Goal: Task Accomplishment & Management: Manage account settings

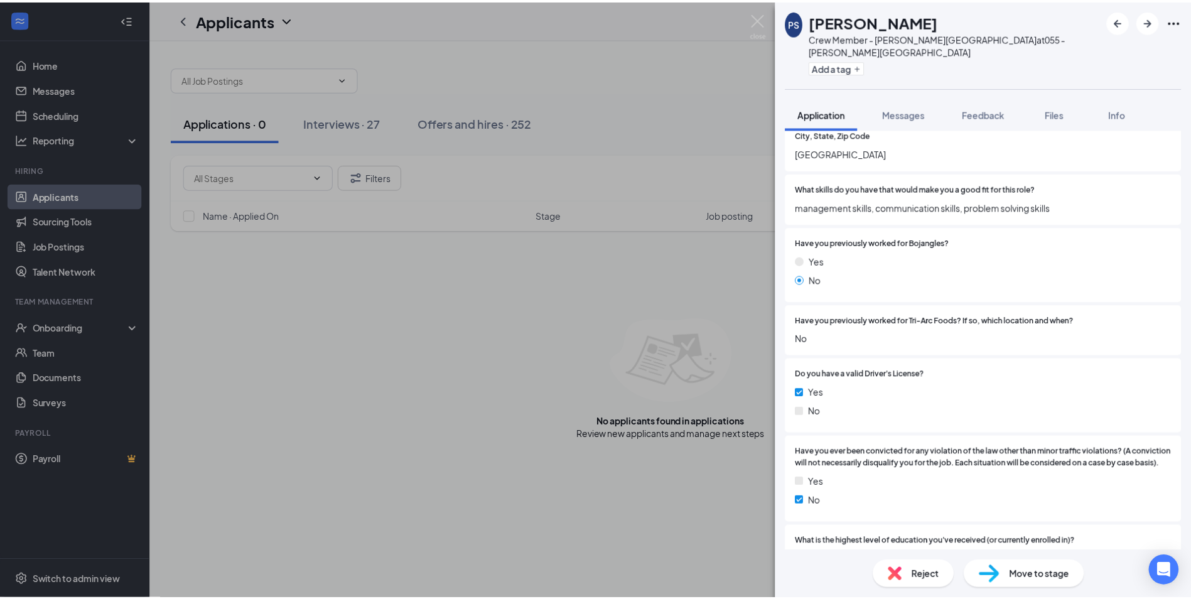
scroll to position [251, 0]
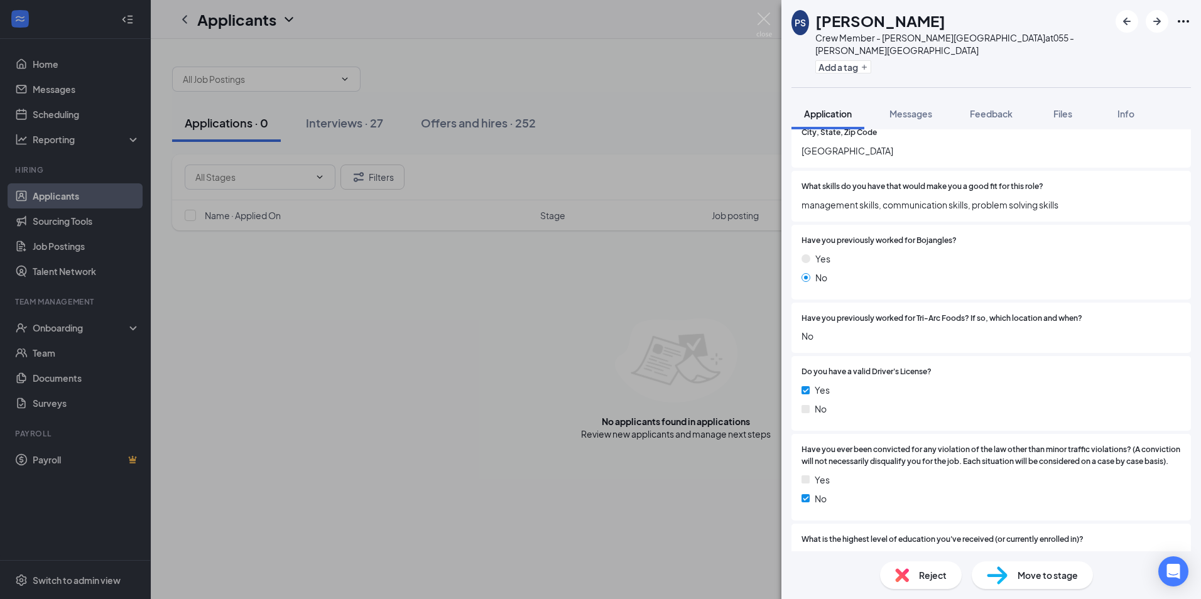
click at [731, 51] on div "PS [PERSON_NAME] Crew Member - [PERSON_NAME][GEOGRAPHIC_DATA] at 055 - [PERSON_…" at bounding box center [600, 299] width 1201 height 599
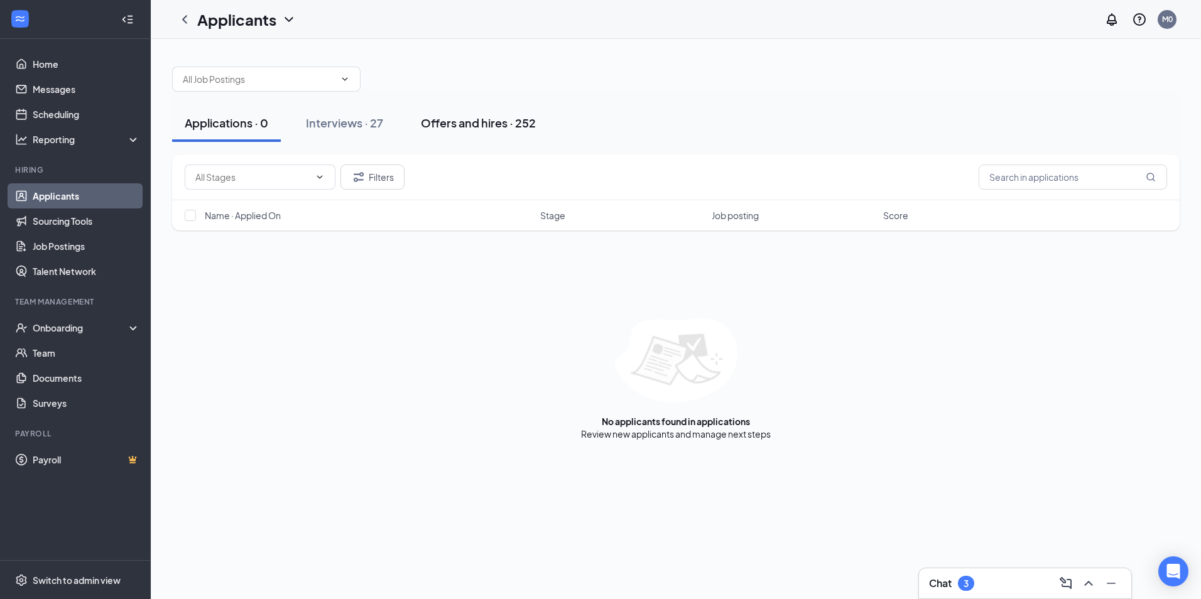
click at [514, 119] on div "Offers and hires · 252" at bounding box center [478, 123] width 115 height 16
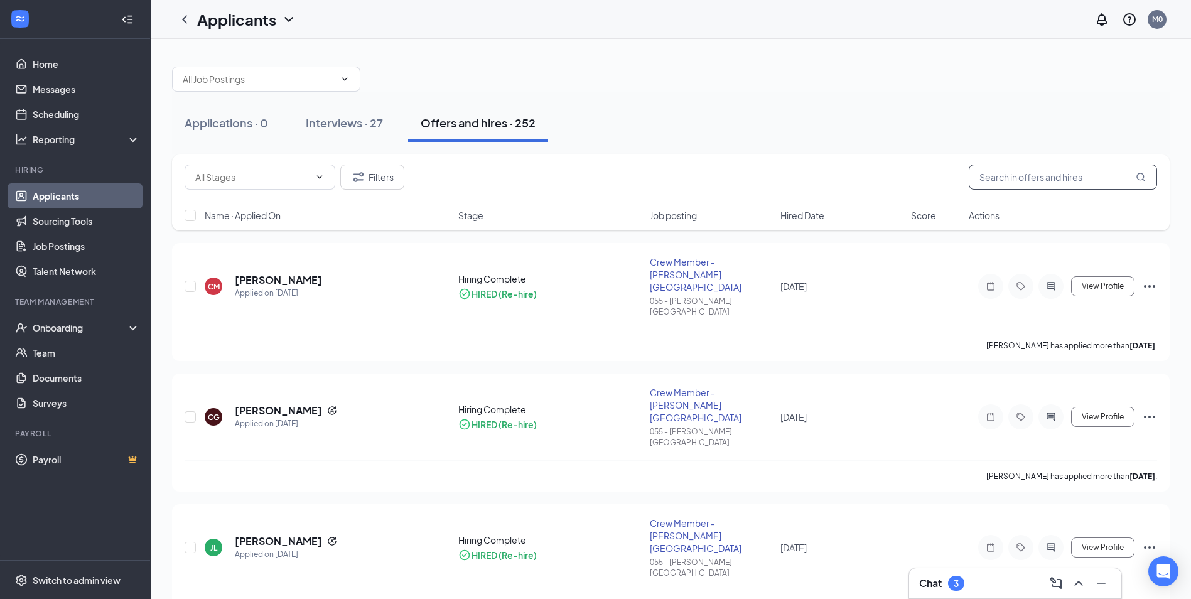
click at [1016, 178] on input "text" at bounding box center [1063, 177] width 188 height 25
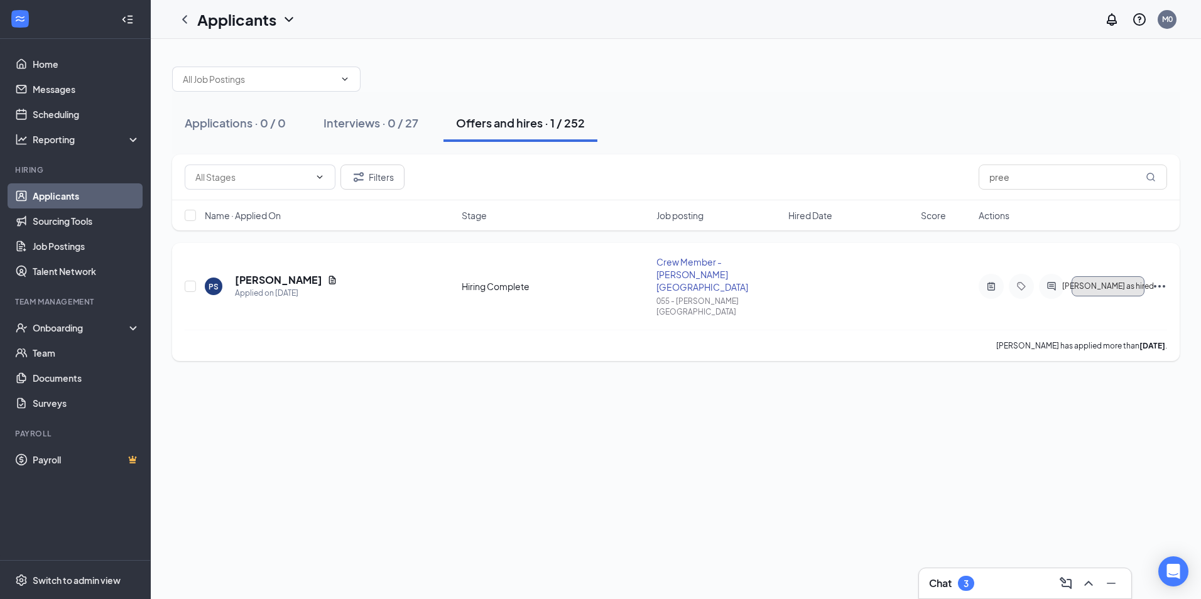
click at [1129, 276] on button "[PERSON_NAME] as hired" at bounding box center [1108, 286] width 73 height 20
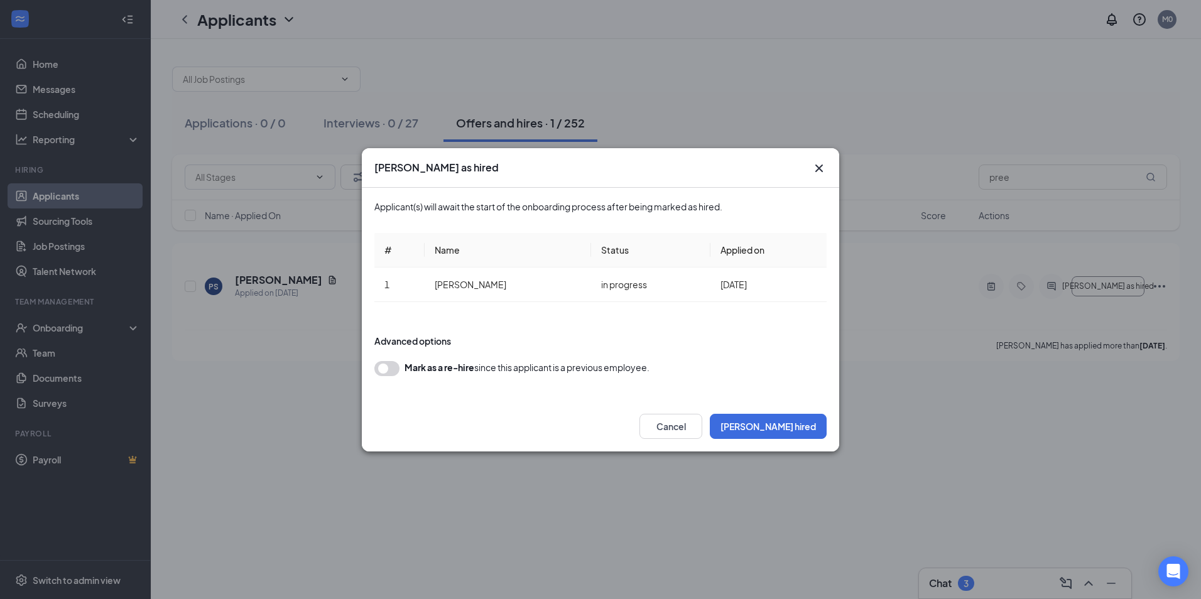
click at [383, 367] on button "button" at bounding box center [386, 368] width 25 height 15
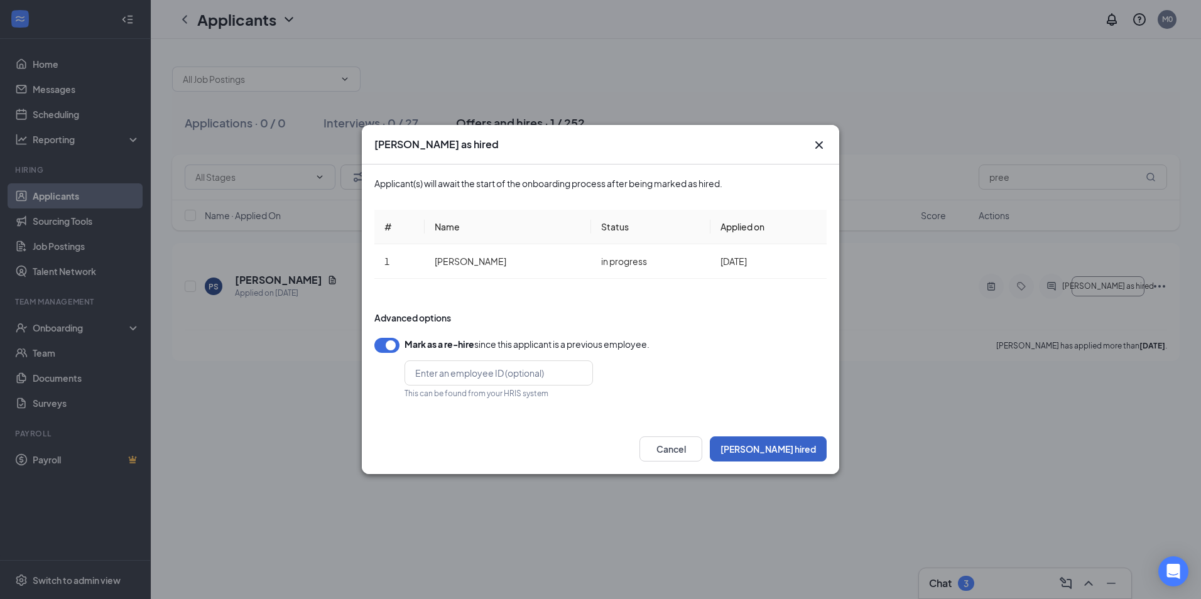
click at [788, 448] on button "[PERSON_NAME] hired" at bounding box center [768, 449] width 117 height 25
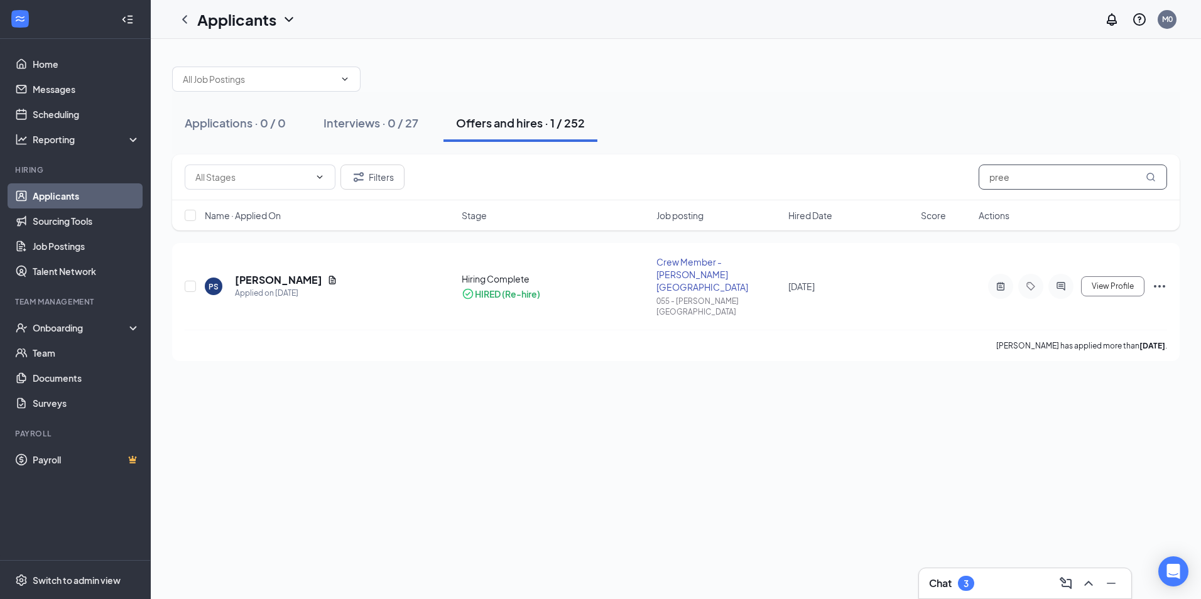
click at [1034, 178] on input "pree" at bounding box center [1073, 177] width 188 height 25
type input "p"
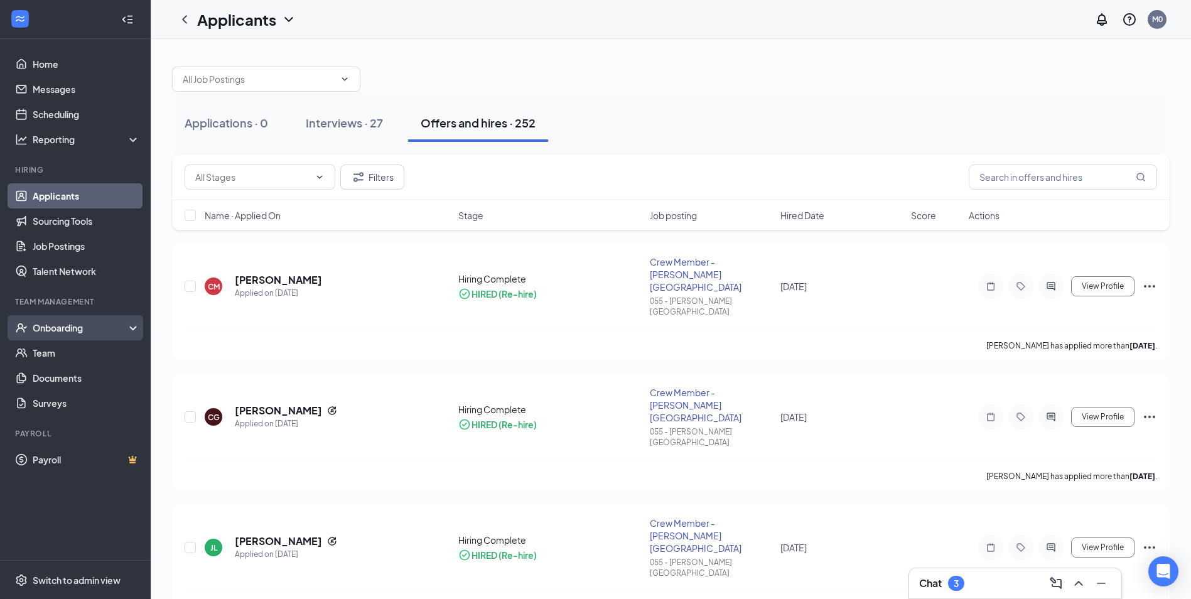
click at [86, 331] on div "Onboarding" at bounding box center [81, 328] width 97 height 13
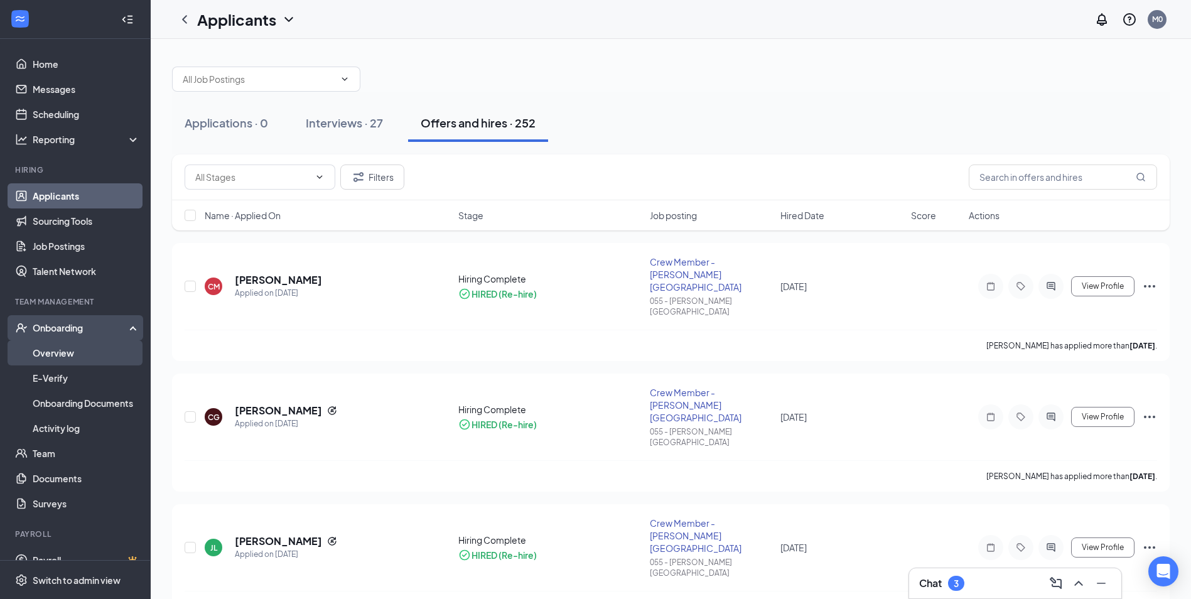
click at [76, 352] on link "Overview" at bounding box center [86, 352] width 107 height 25
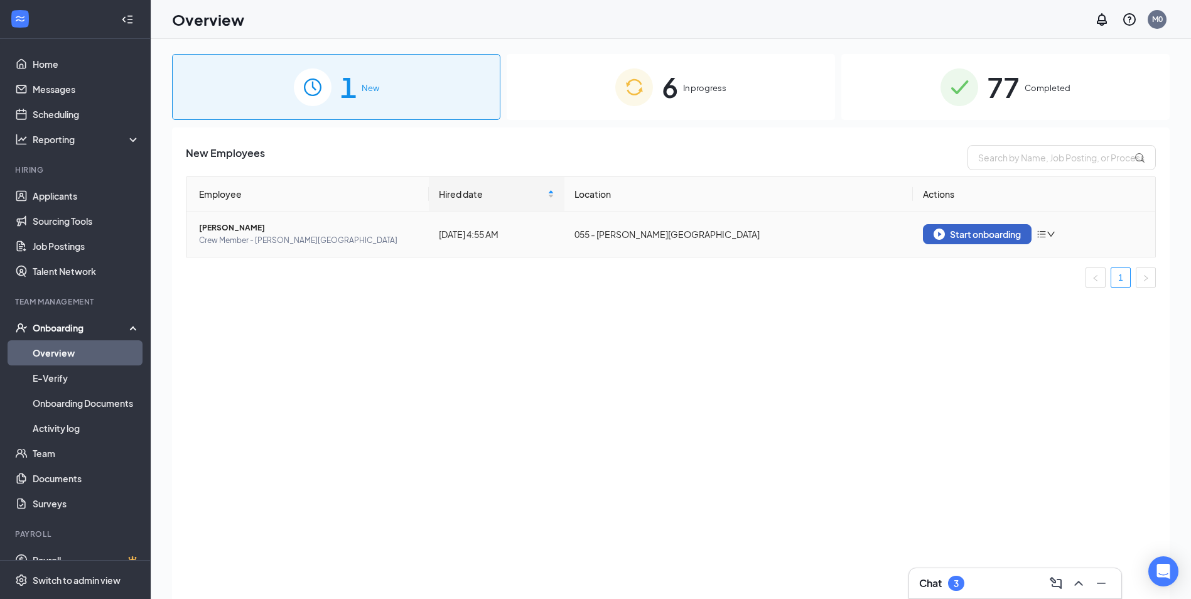
click at [1007, 239] on div "Start onboarding" at bounding box center [977, 234] width 87 height 11
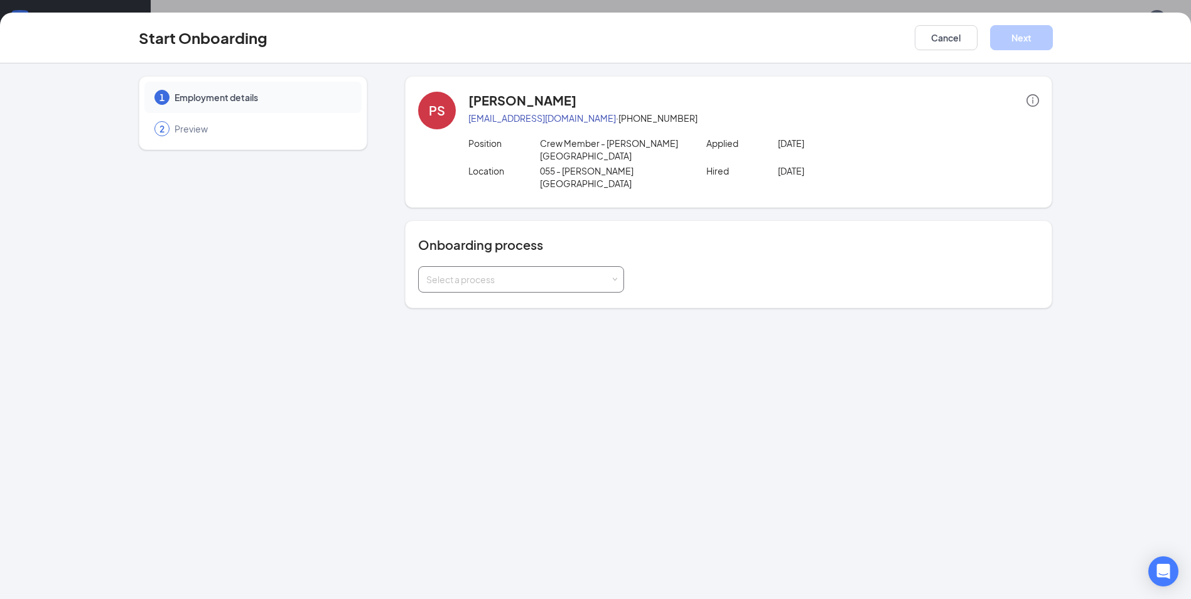
click at [589, 267] on div "Select a process" at bounding box center [521, 279] width 190 height 25
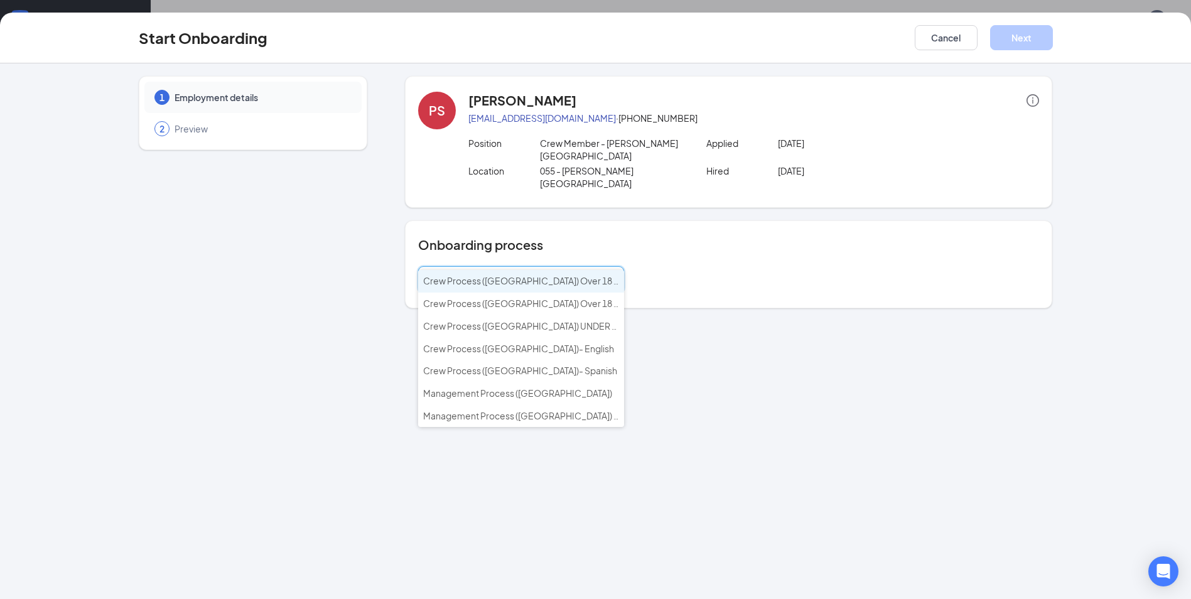
click at [540, 287] on li "Crew Process ([GEOGRAPHIC_DATA]) Over 18 - English" at bounding box center [521, 281] width 206 height 23
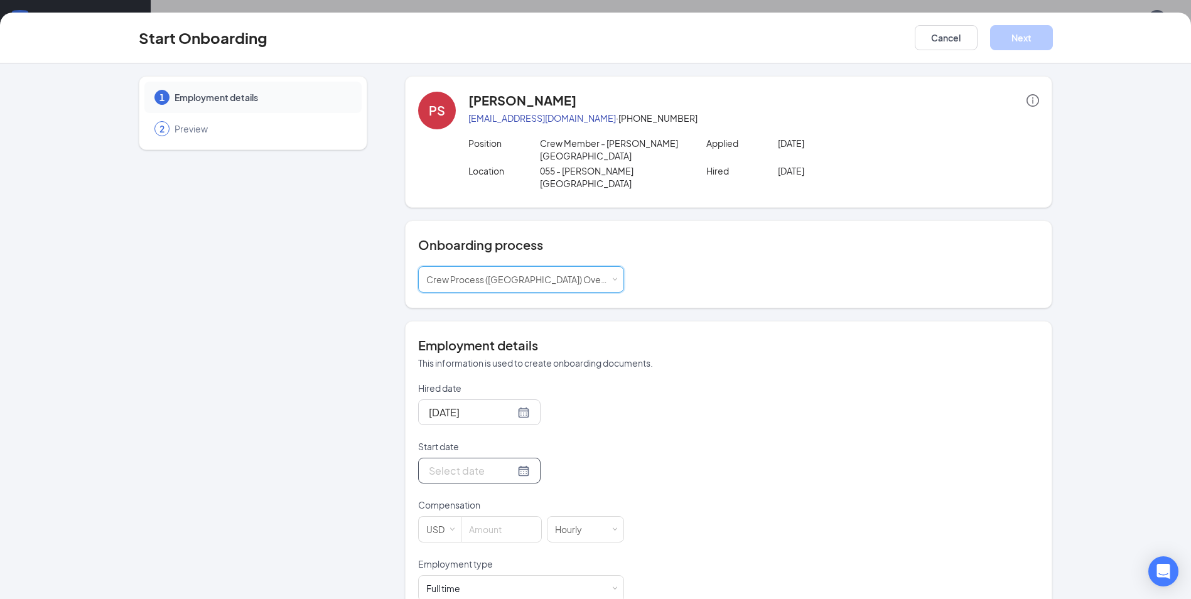
click at [508, 463] on div at bounding box center [479, 471] width 101 height 16
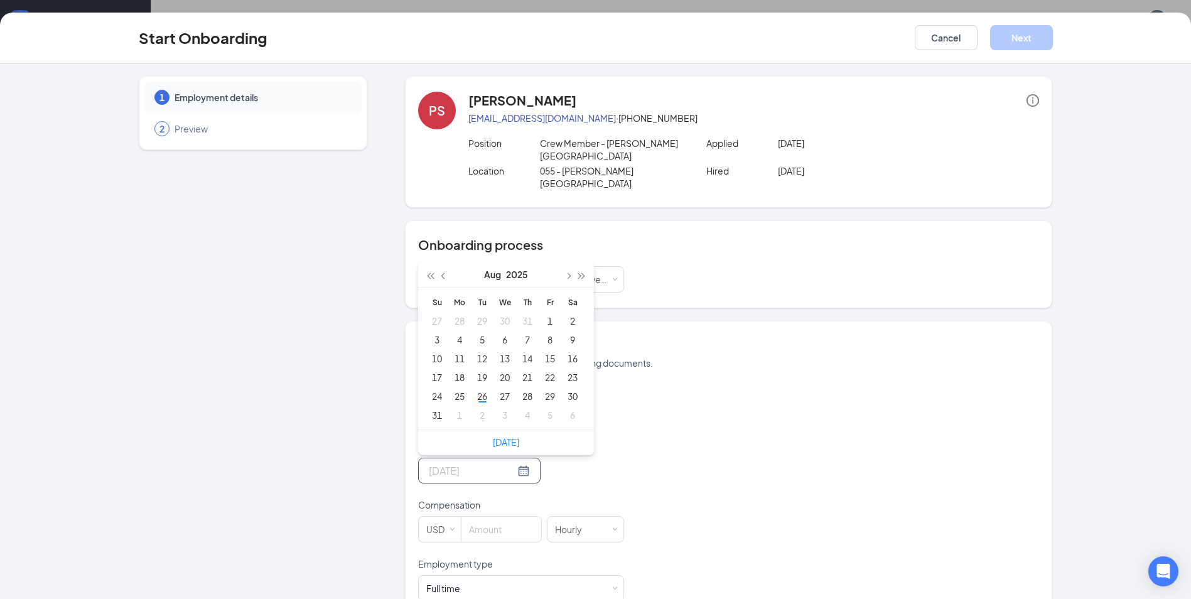
type input "[DATE]"
click at [437, 332] on div "3" at bounding box center [437, 339] width 15 height 15
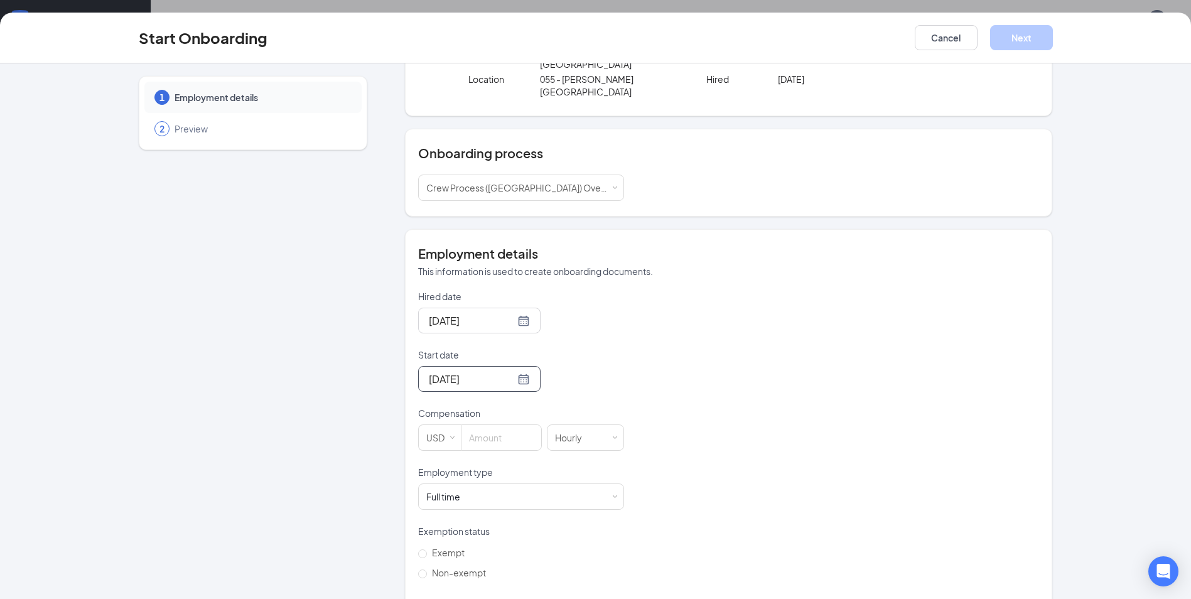
scroll to position [126, 0]
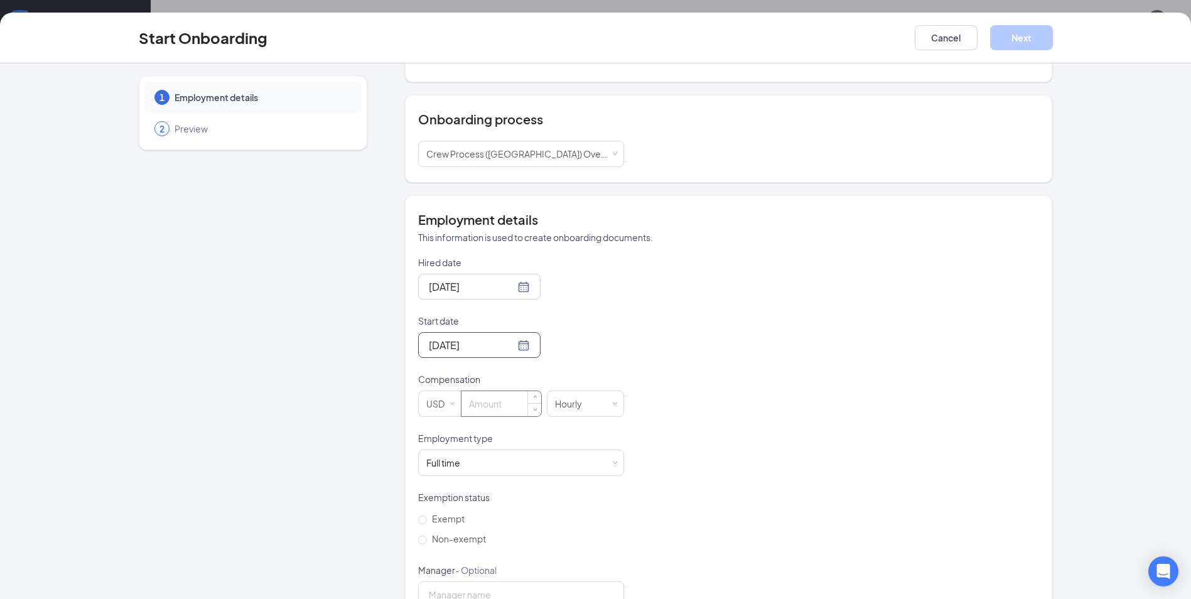
click at [497, 391] on input at bounding box center [502, 403] width 80 height 25
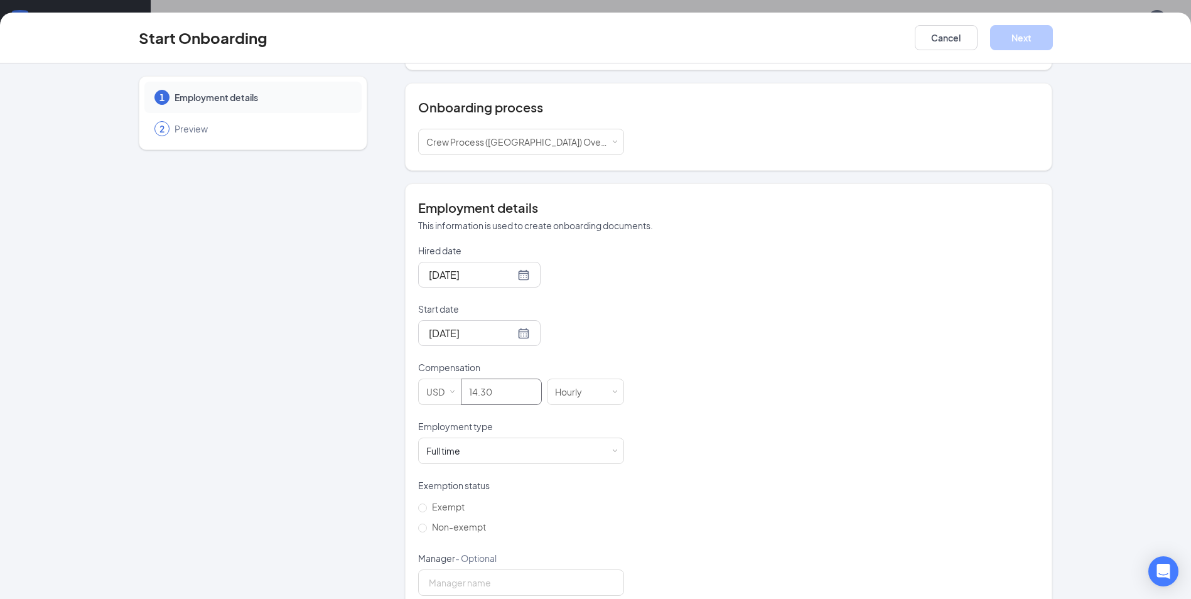
scroll to position [57, 0]
type input "14.3"
click at [592, 438] on div "Full time Works 30+ hours per week and is reasonably expected to work" at bounding box center [521, 450] width 190 height 25
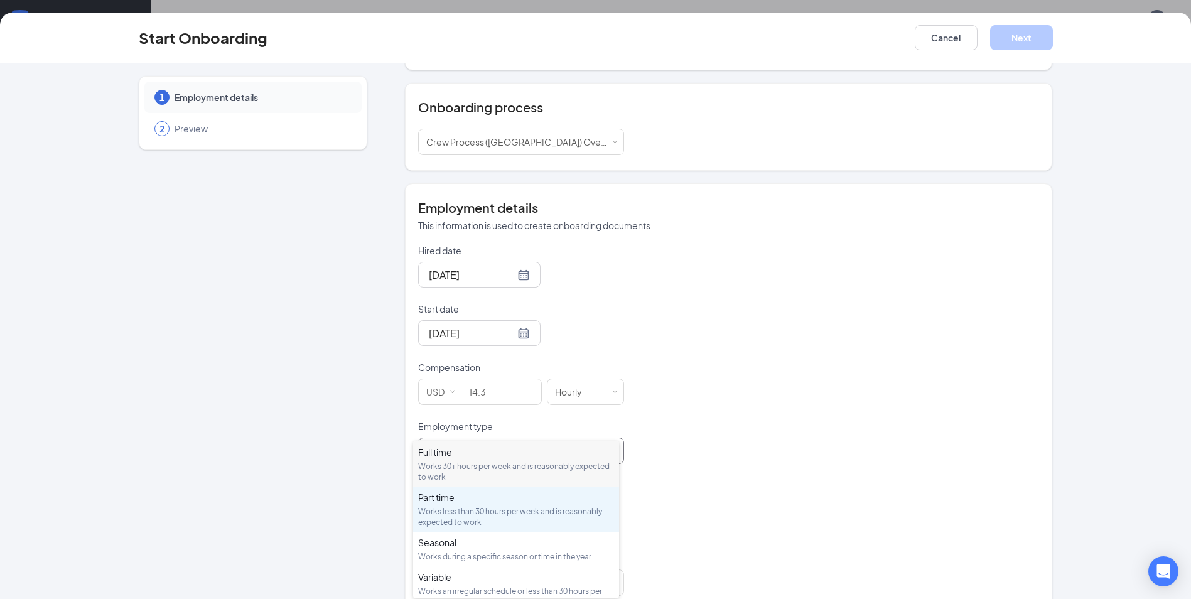
click at [460, 510] on div "Works less than 30 hours per week and is reasonably expected to work" at bounding box center [516, 516] width 196 height 21
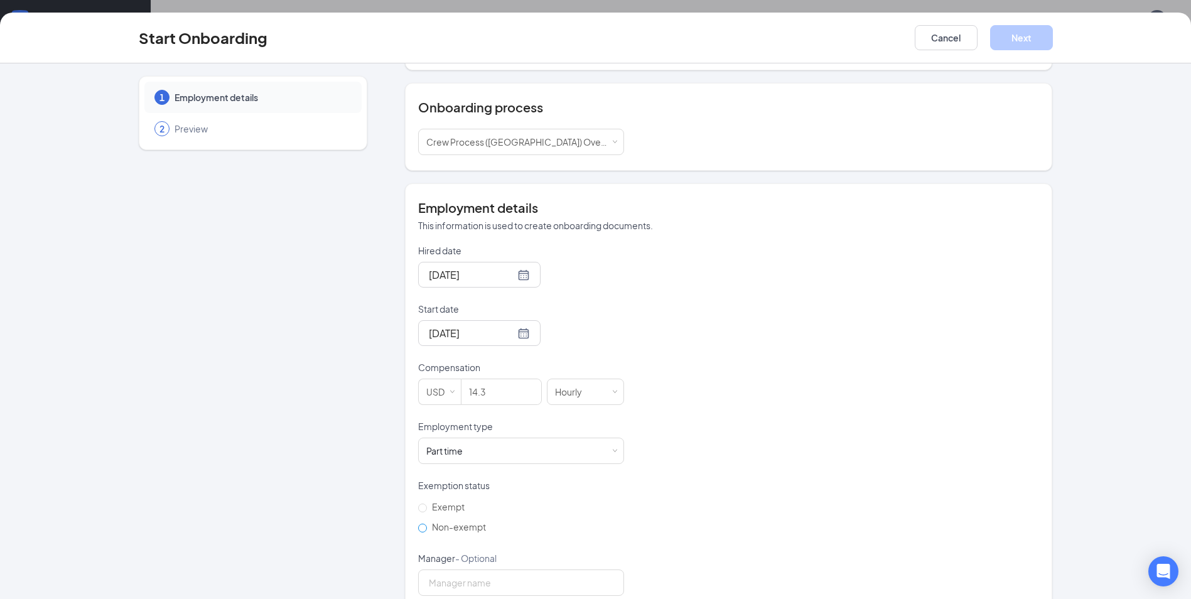
click at [422, 524] on input "Non-exempt" at bounding box center [422, 528] width 9 height 9
radio input "true"
click at [484, 379] on input "14.3" at bounding box center [502, 391] width 80 height 25
type input "14.5"
click at [622, 467] on div "Hired date [DATE] Start date [DATE] [DATE] Su Mo Tu We Th Fr Sa 27 28 29 30 31 …" at bounding box center [728, 420] width 621 height 352
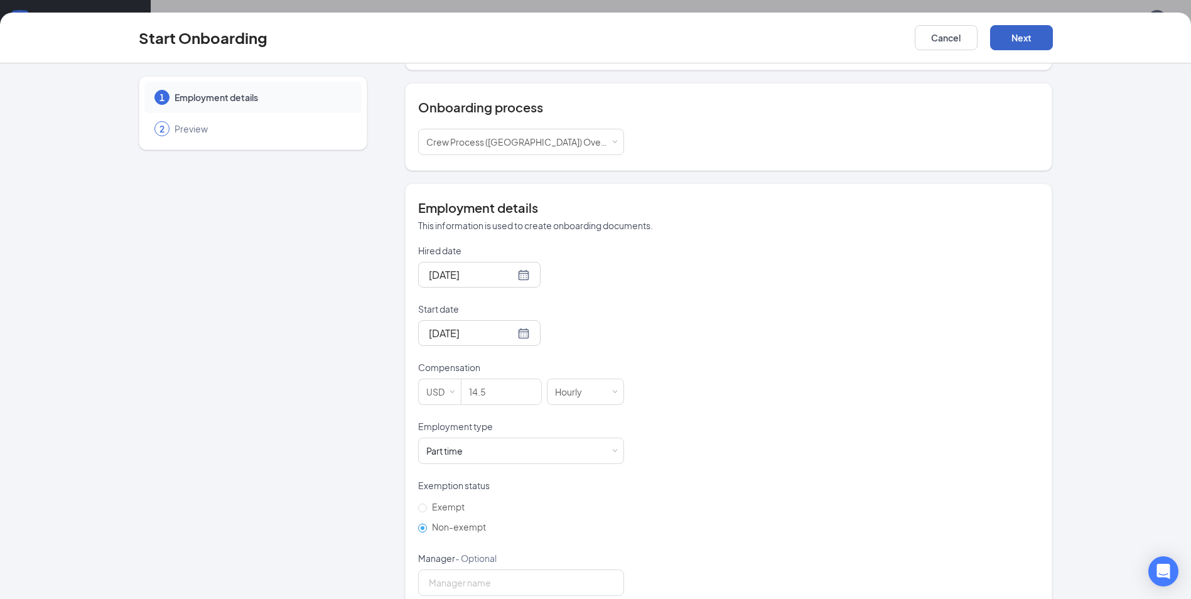
click at [1009, 40] on button "Next" at bounding box center [1021, 37] width 63 height 25
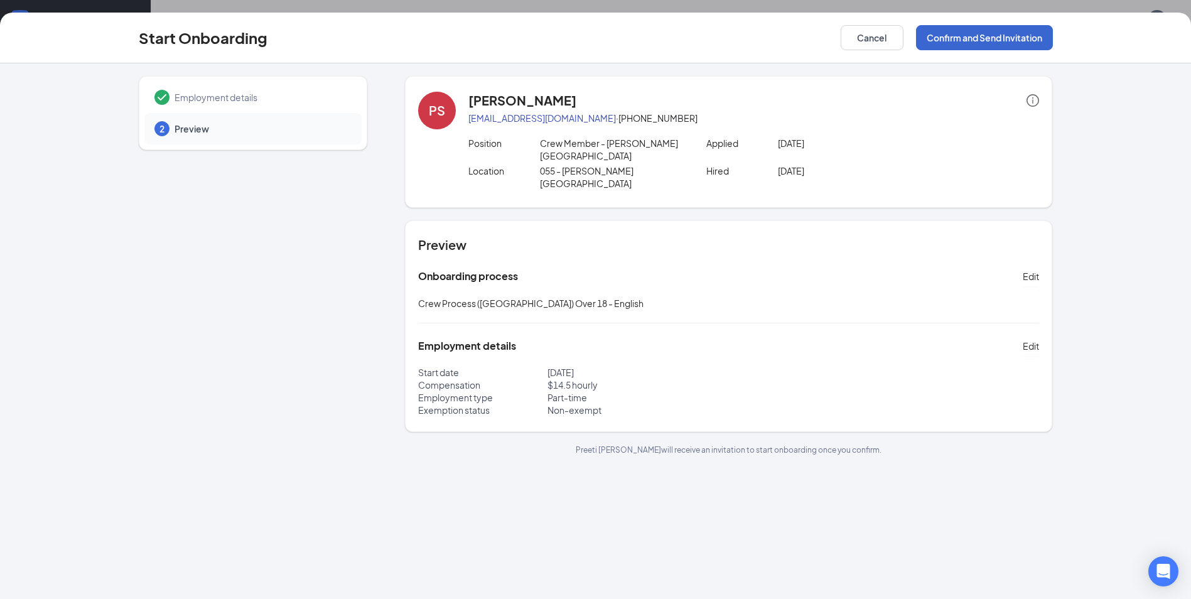
scroll to position [0, 0]
click at [985, 33] on button "Confirm and Send Invitation" at bounding box center [984, 37] width 137 height 25
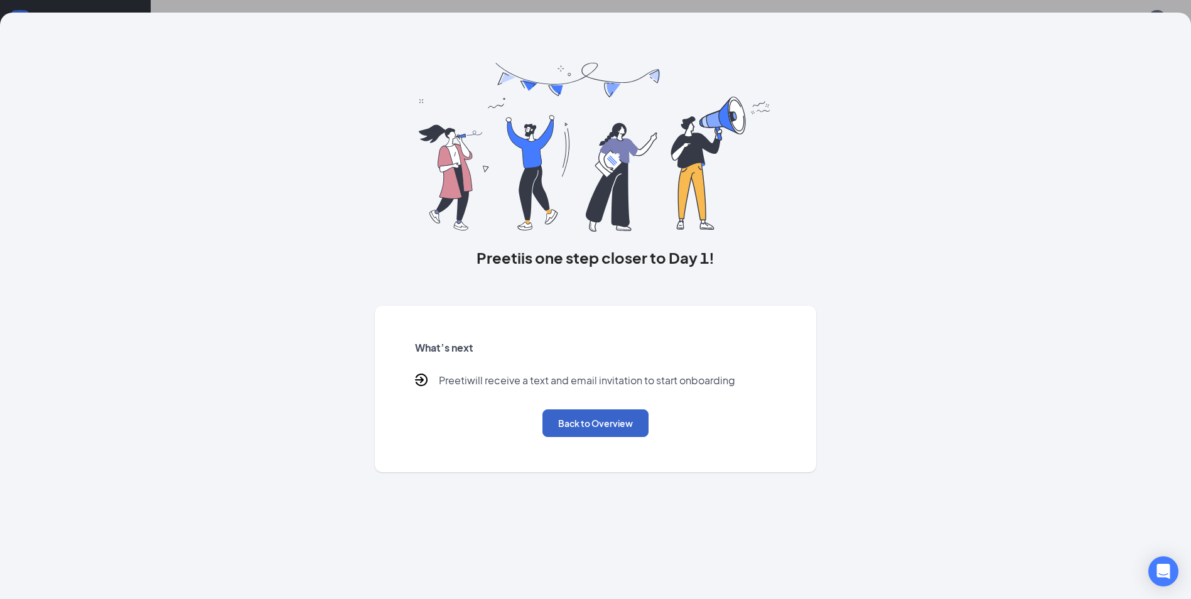
click at [614, 418] on button "Back to Overview" at bounding box center [596, 424] width 106 height 28
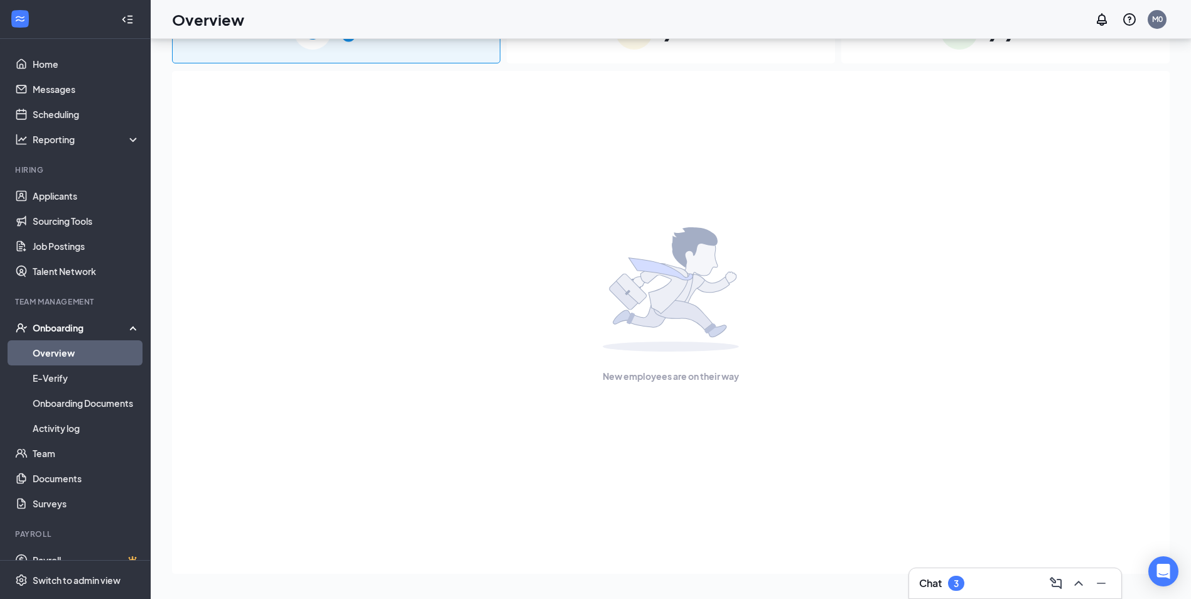
click at [651, 45] on img at bounding box center [635, 31] width 38 height 38
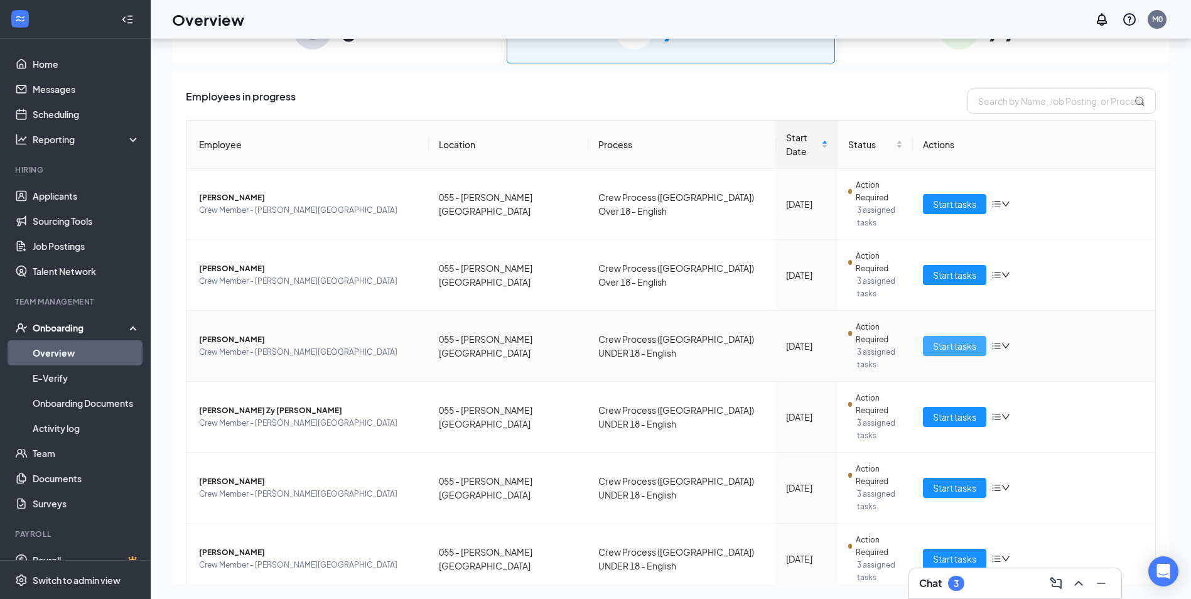
click at [967, 339] on span "Start tasks" at bounding box center [954, 346] width 43 height 14
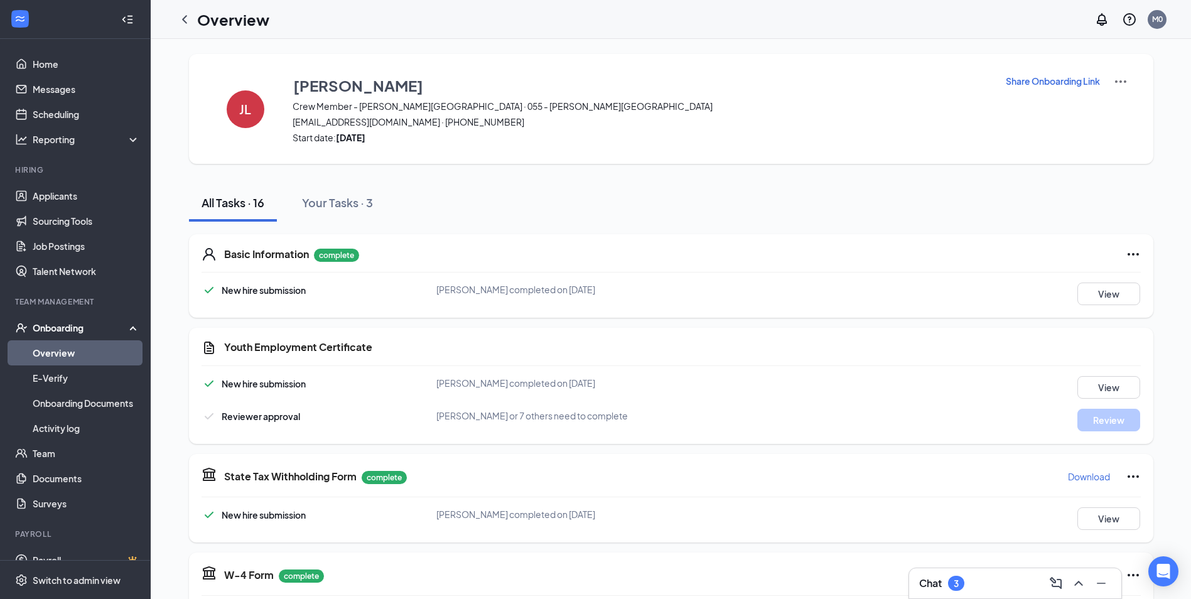
click at [72, 353] on link "Overview" at bounding box center [86, 352] width 107 height 25
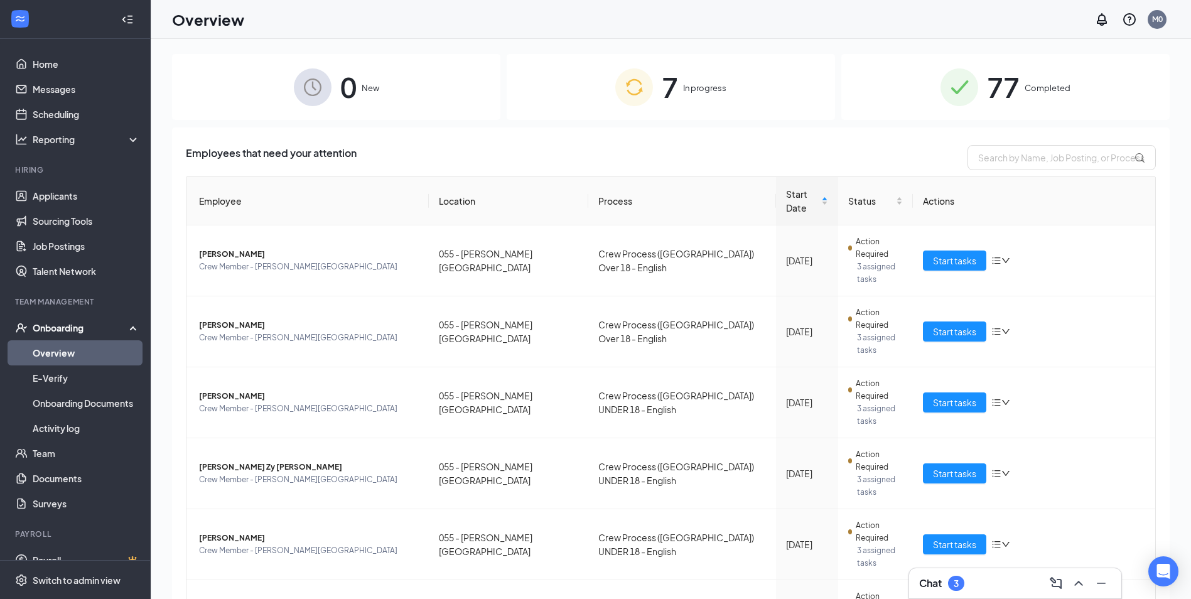
click at [933, 590] on div "Chat 3" at bounding box center [942, 583] width 45 height 15
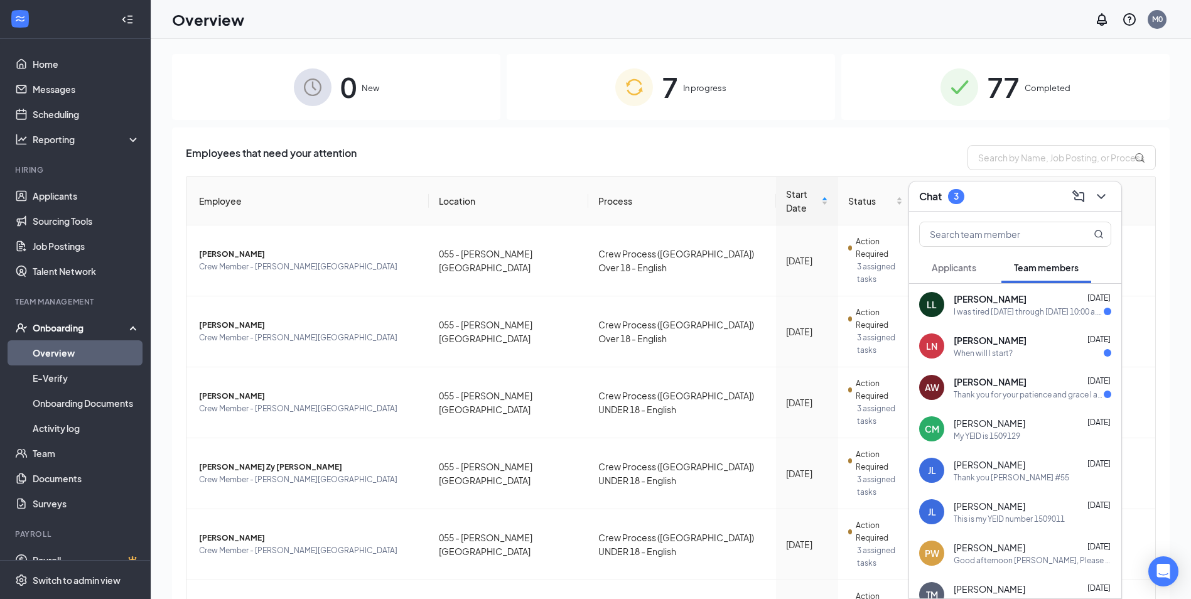
click at [1036, 313] on div "I was tired [DATE] through [DATE] 10:00 a.m. to 2:00 p.m.. I was wondering if I…" at bounding box center [1029, 312] width 150 height 11
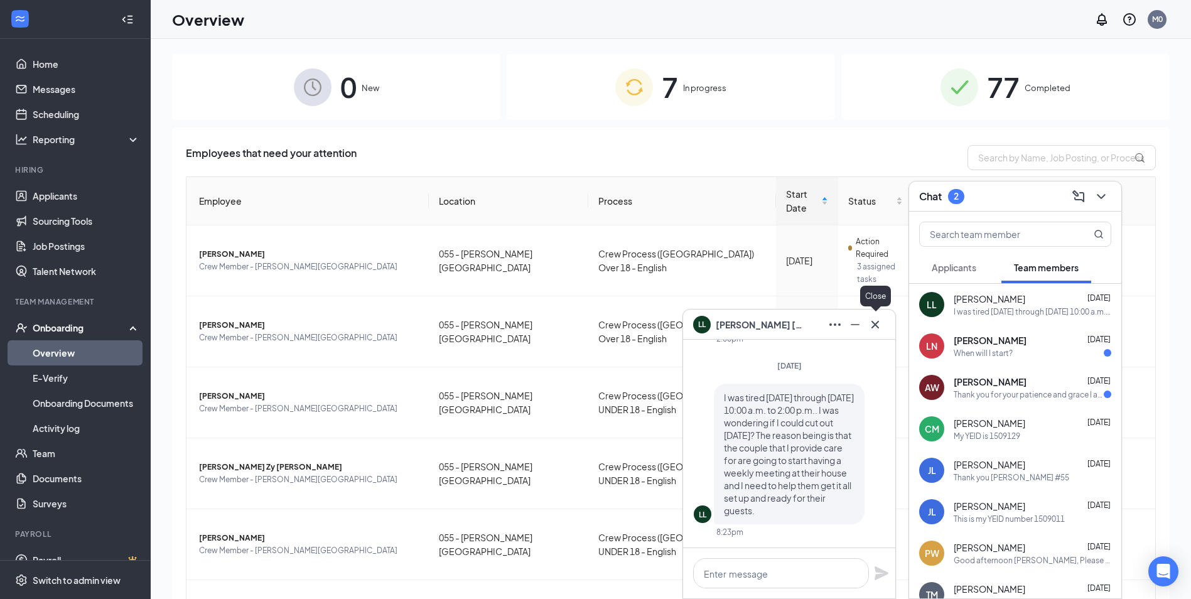
click at [871, 322] on icon "Cross" at bounding box center [875, 324] width 15 height 15
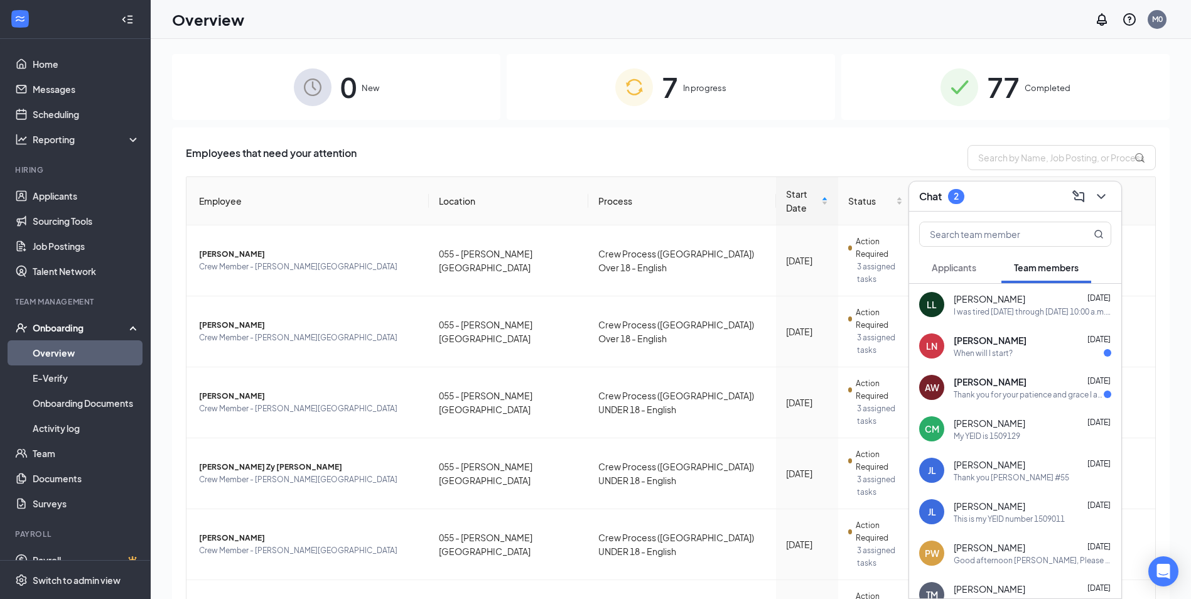
click at [1007, 352] on div "When will I start?" at bounding box center [983, 353] width 59 height 11
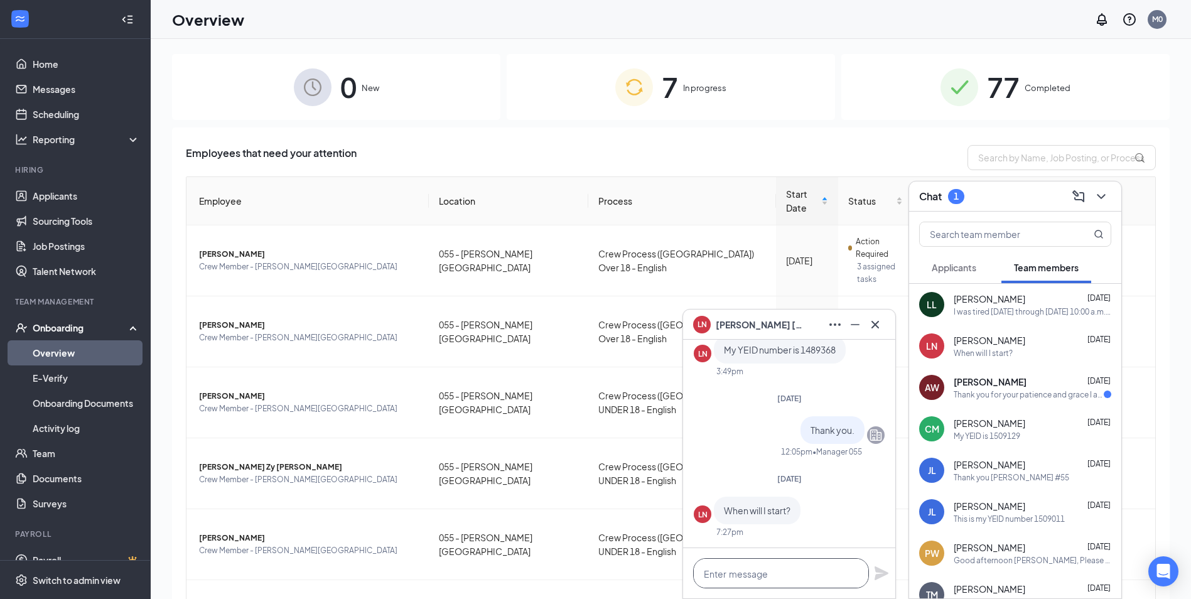
click at [763, 569] on textarea at bounding box center [781, 573] width 176 height 30
drag, startPoint x: 412, startPoint y: 592, endPoint x: 382, endPoint y: 575, distance: 34.6
click at [412, 592] on div "Employees that need your attention Employee Location Process Start Date Status …" at bounding box center [671, 463] width 998 height 670
click at [245, 545] on span "Crew Member - [PERSON_NAME][GEOGRAPHIC_DATA]" at bounding box center [309, 551] width 220 height 13
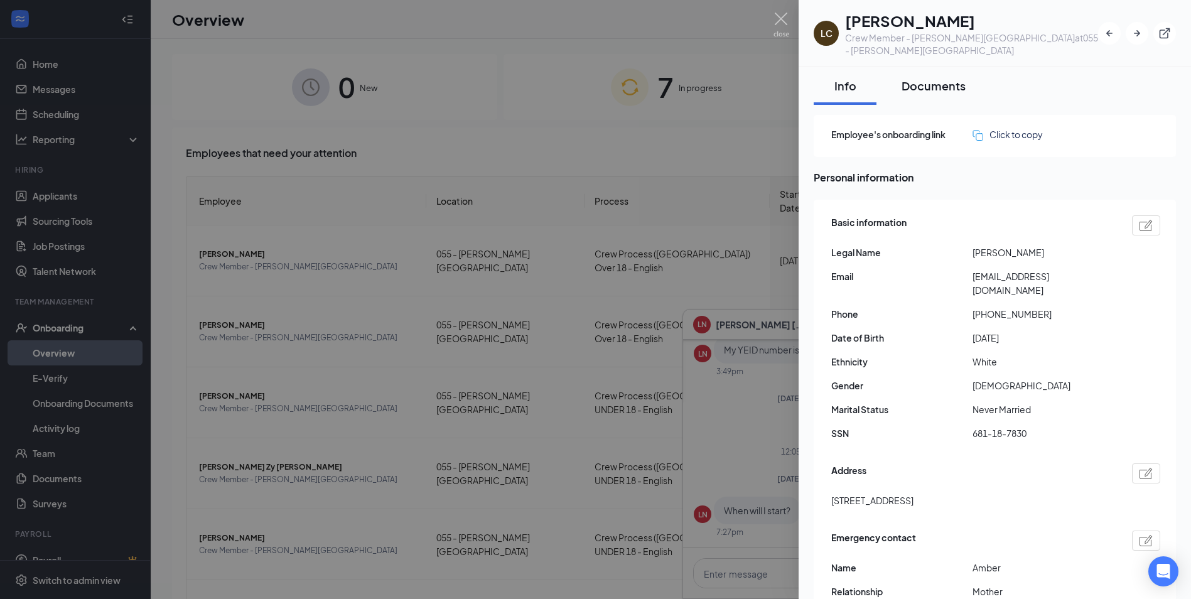
click at [945, 78] on div "Documents" at bounding box center [934, 86] width 64 height 16
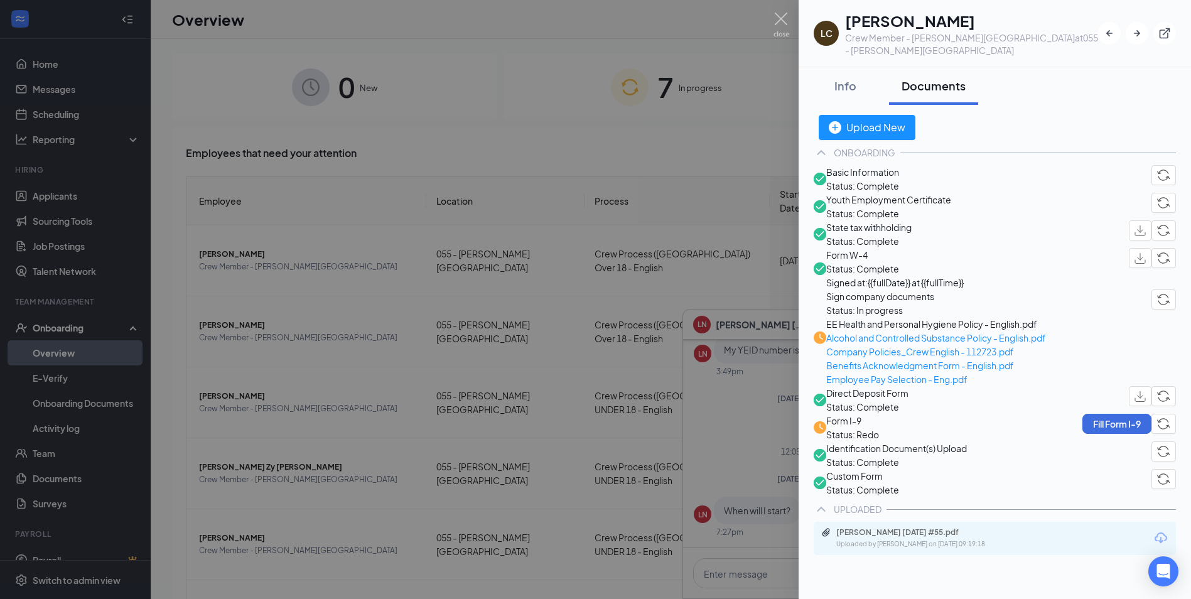
click at [785, 57] on div at bounding box center [595, 299] width 1191 height 599
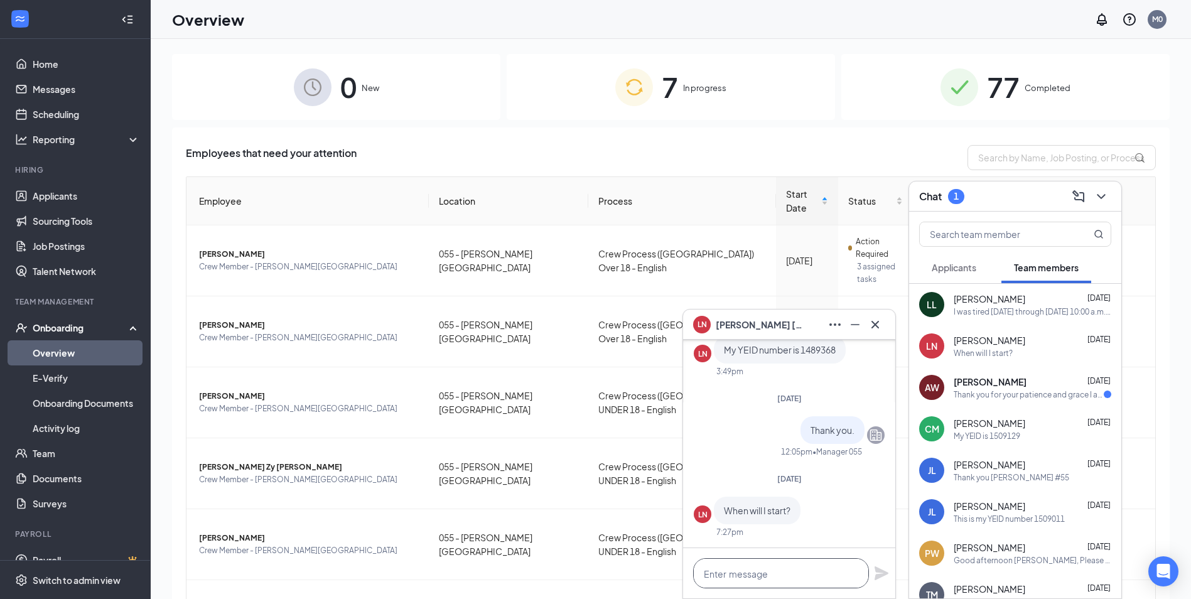
click at [732, 575] on textarea at bounding box center [781, 573] width 176 height 30
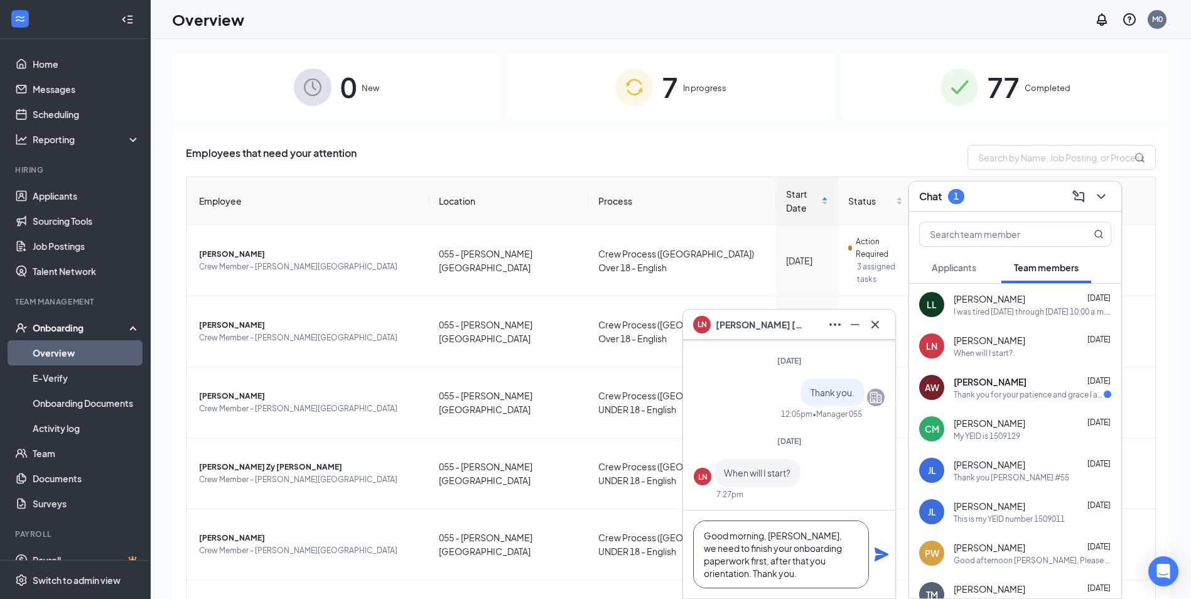
click at [814, 578] on textarea "Good morning, [PERSON_NAME], we need to finish your onboarding paperwork first,…" at bounding box center [781, 555] width 176 height 68
type textarea "Good morning, [PERSON_NAME], we need to finish your onboarding paperwork first,…"
click at [876, 560] on icon "Plane" at bounding box center [882, 555] width 14 height 14
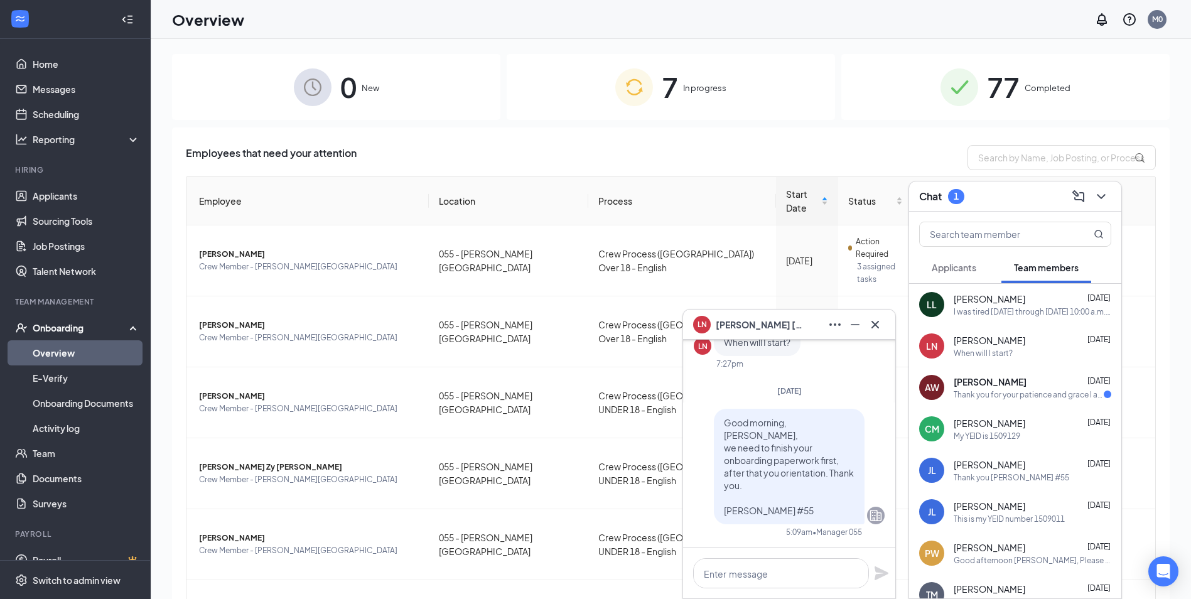
click at [982, 398] on div "Thank you for your patience and grace I appreciate your help as I learn to be b…" at bounding box center [1029, 394] width 150 height 11
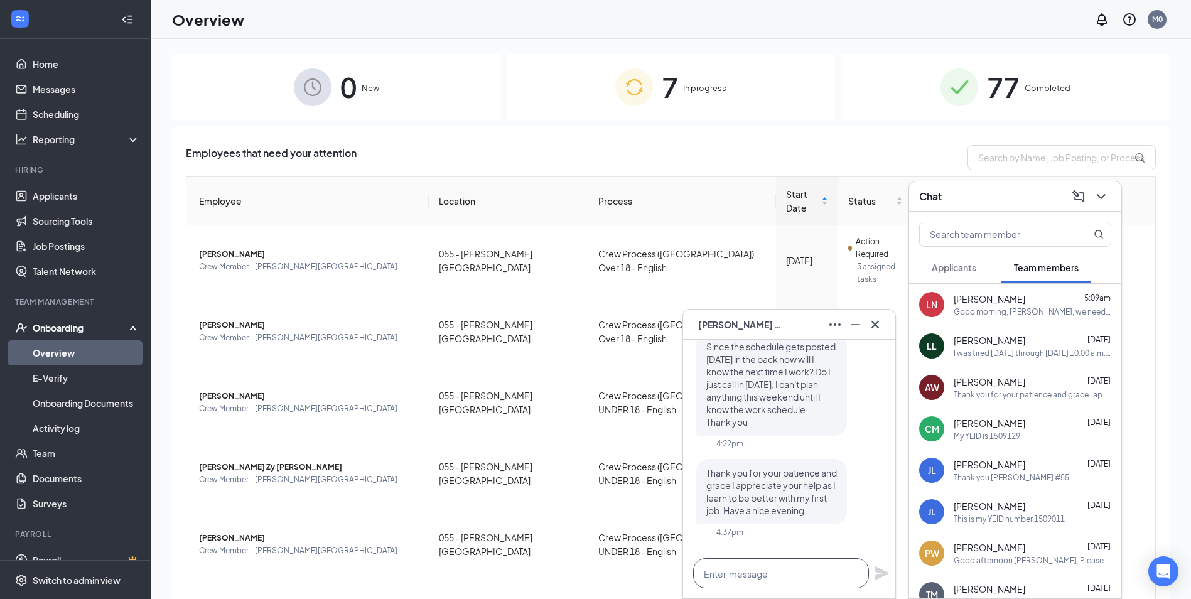
click at [768, 580] on textarea at bounding box center [781, 573] width 176 height 30
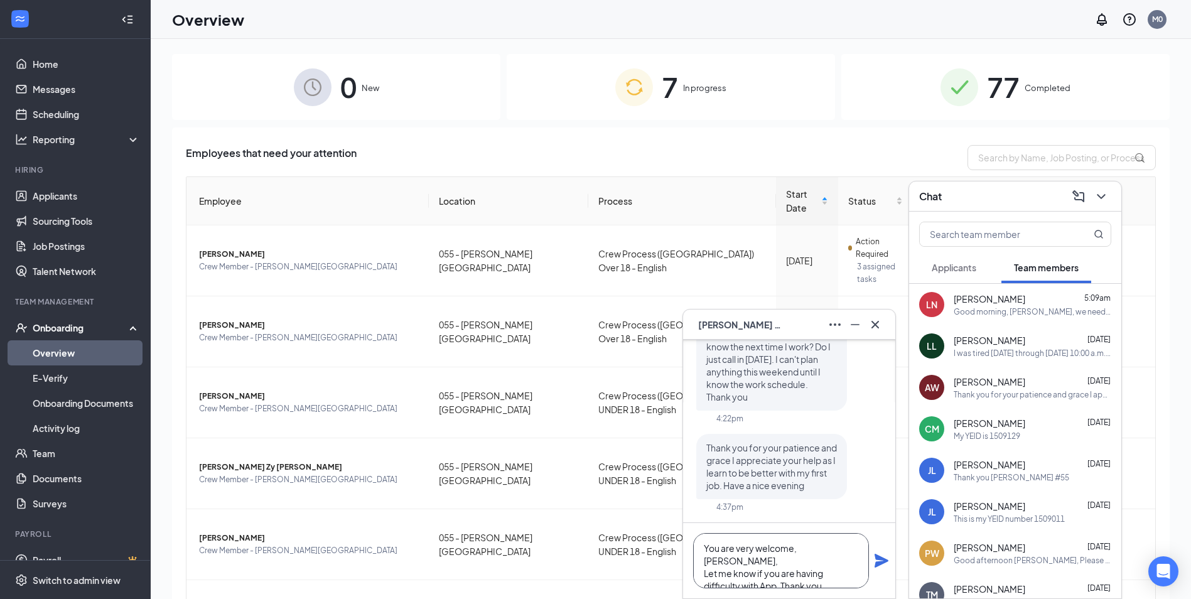
click at [849, 578] on textarea "You are very welcome, [PERSON_NAME], Let me know if you are having difficulty w…" at bounding box center [781, 560] width 176 height 55
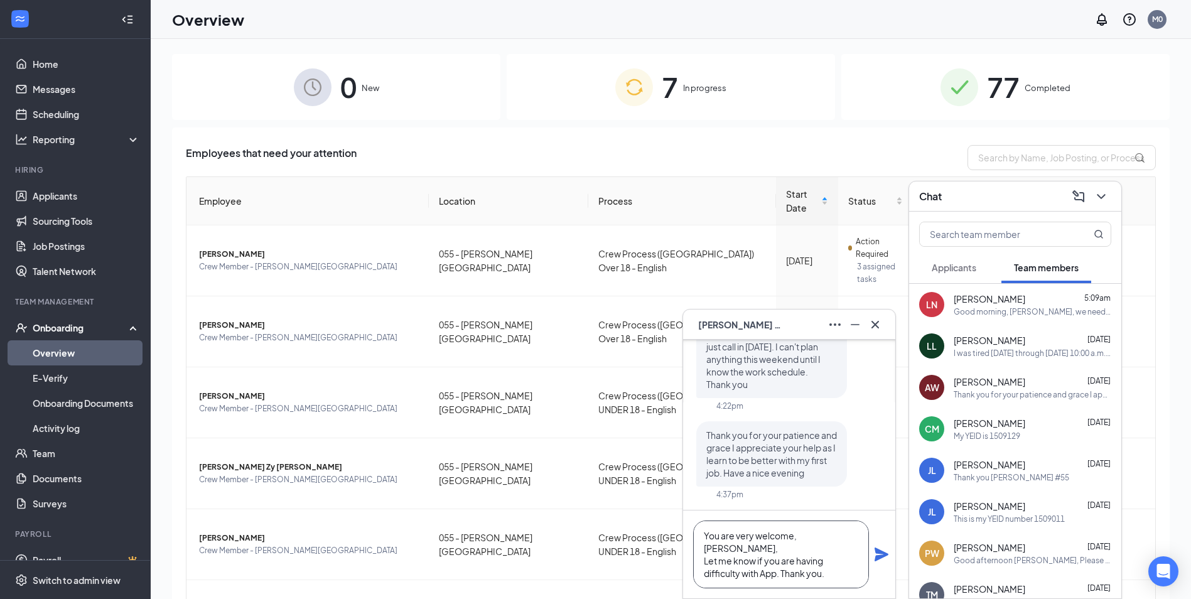
scroll to position [13, 0]
type textarea "You are very welcome, [PERSON_NAME], Let me know if you are having difficulty w…"
click at [877, 554] on icon "Plane" at bounding box center [881, 554] width 15 height 15
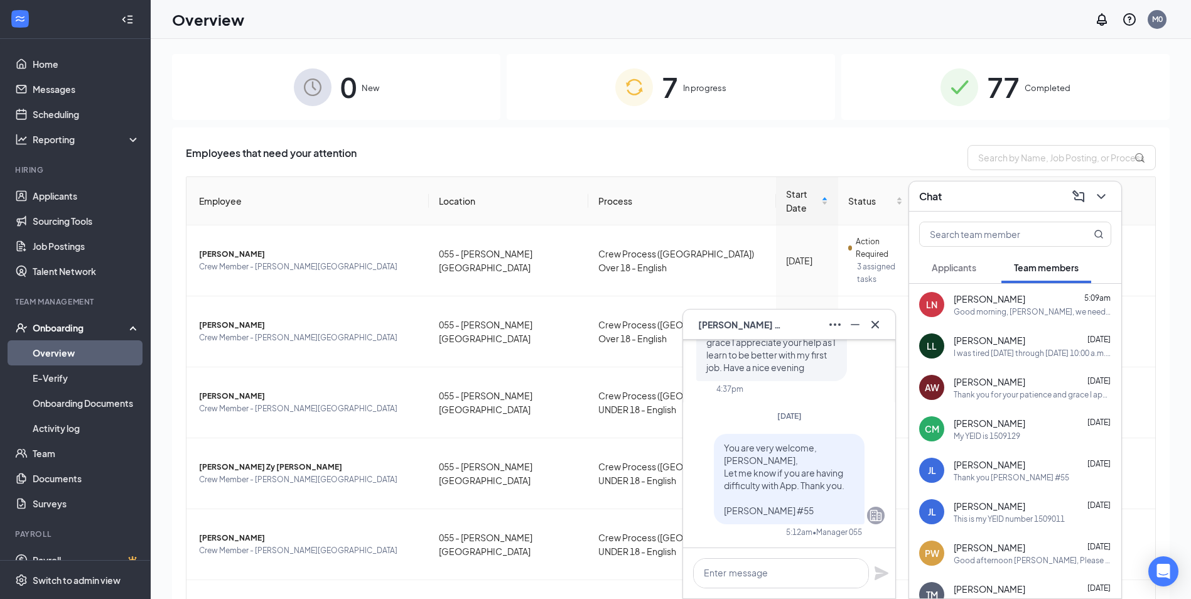
scroll to position [0, 0]
click at [876, 322] on icon "Cross" at bounding box center [875, 324] width 15 height 15
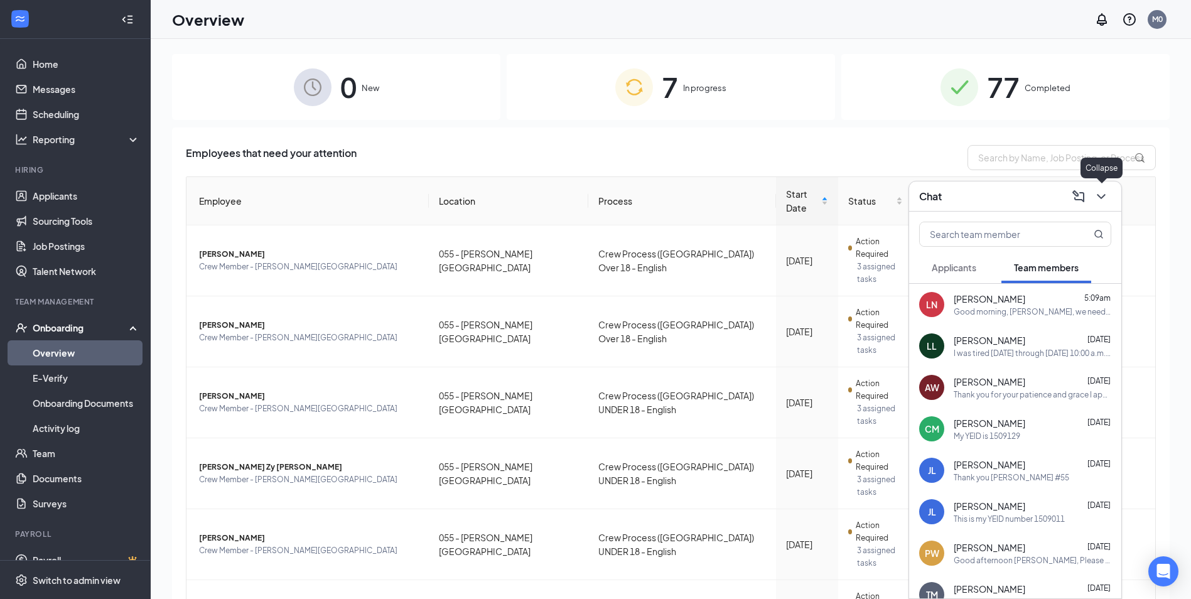
click at [1107, 196] on icon "ChevronDown" at bounding box center [1101, 196] width 15 height 15
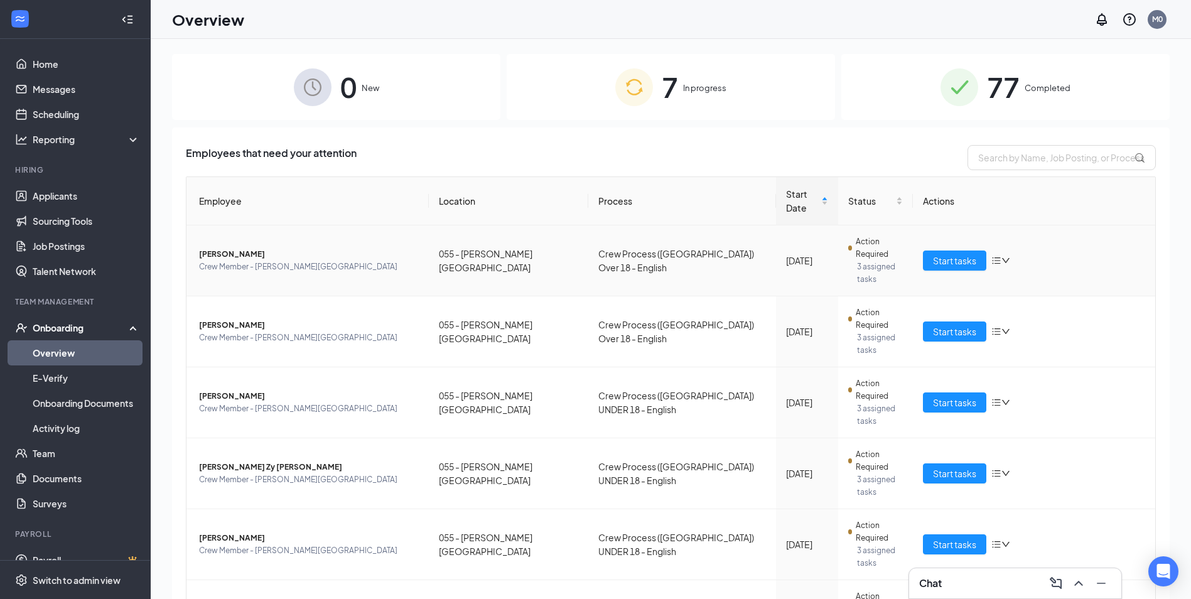
click at [220, 248] on span "[PERSON_NAME]" at bounding box center [309, 254] width 220 height 13
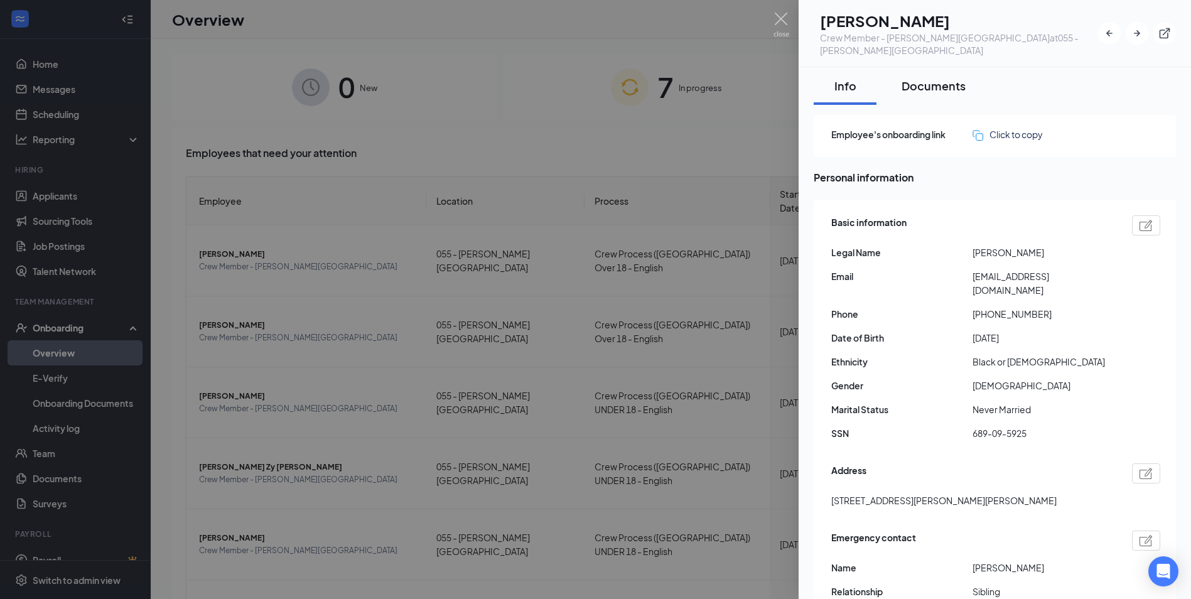
click at [933, 79] on div "Documents" at bounding box center [934, 86] width 64 height 16
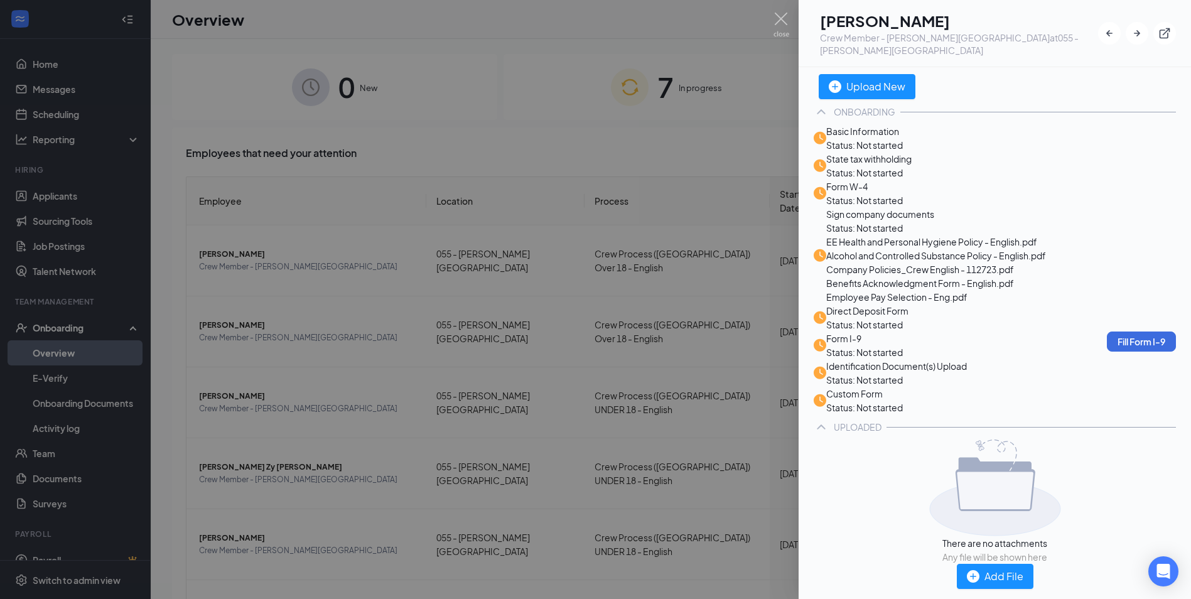
scroll to position [68, 0]
click at [685, 143] on div at bounding box center [595, 299] width 1191 height 599
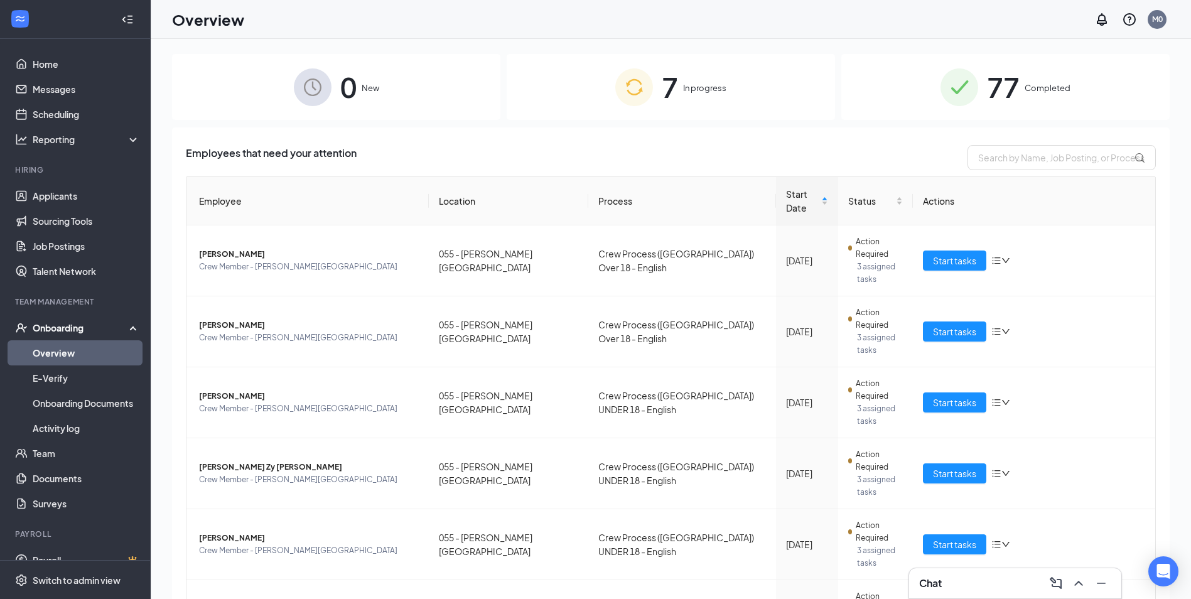
click at [956, 576] on div "Chat" at bounding box center [1016, 583] width 192 height 20
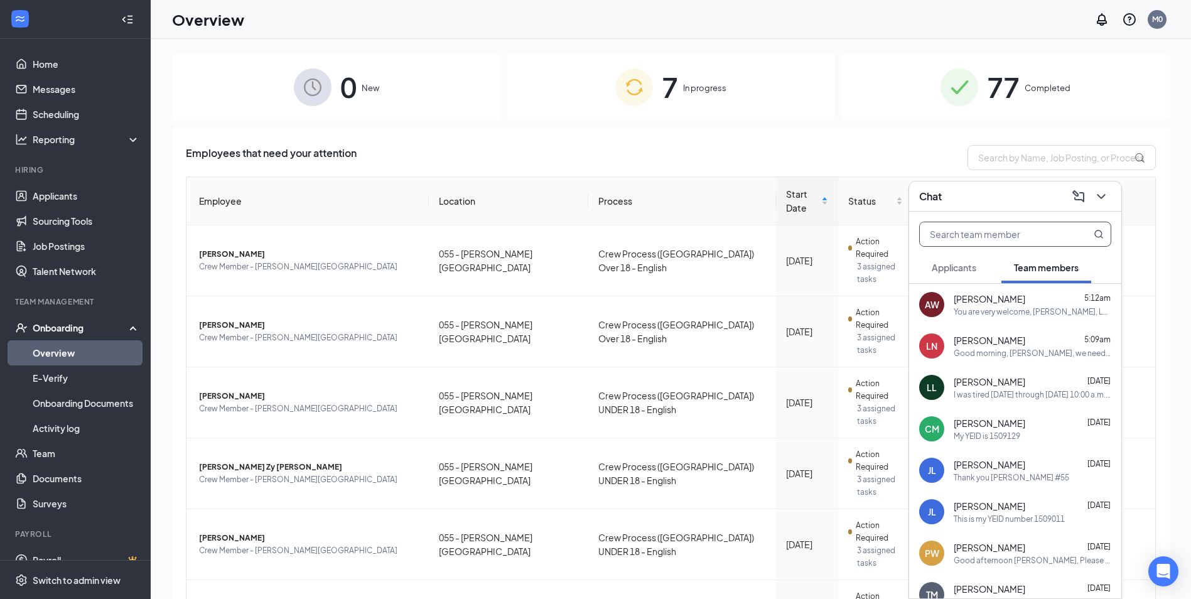
click at [964, 236] on input "text" at bounding box center [994, 234] width 149 height 24
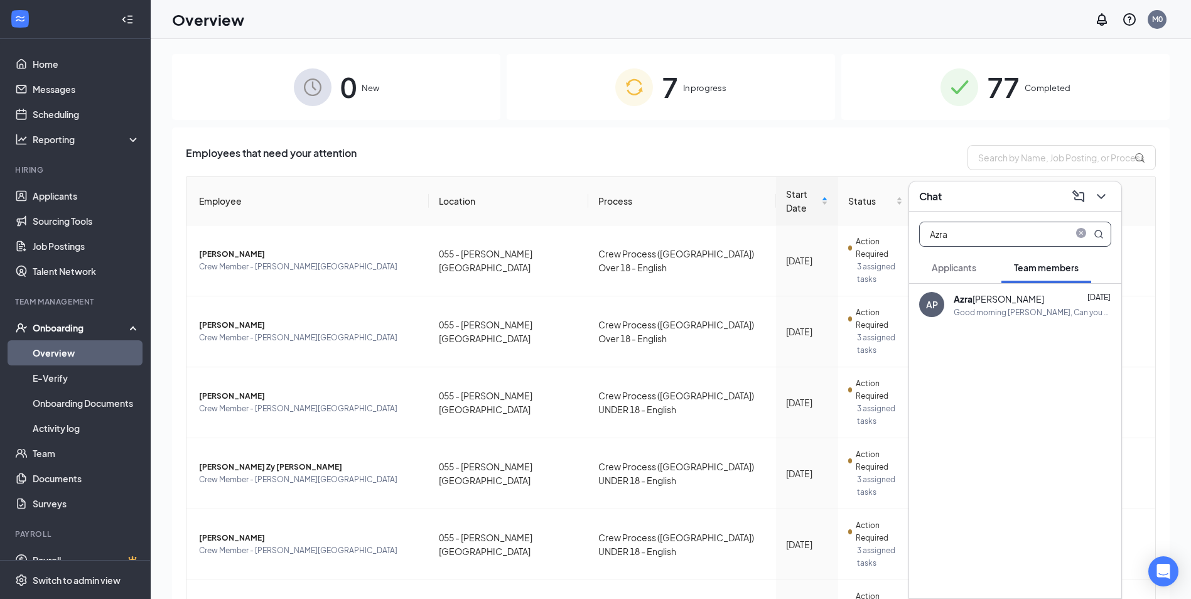
type input "Azra"
click at [968, 301] on b "Azra" at bounding box center [963, 298] width 19 height 11
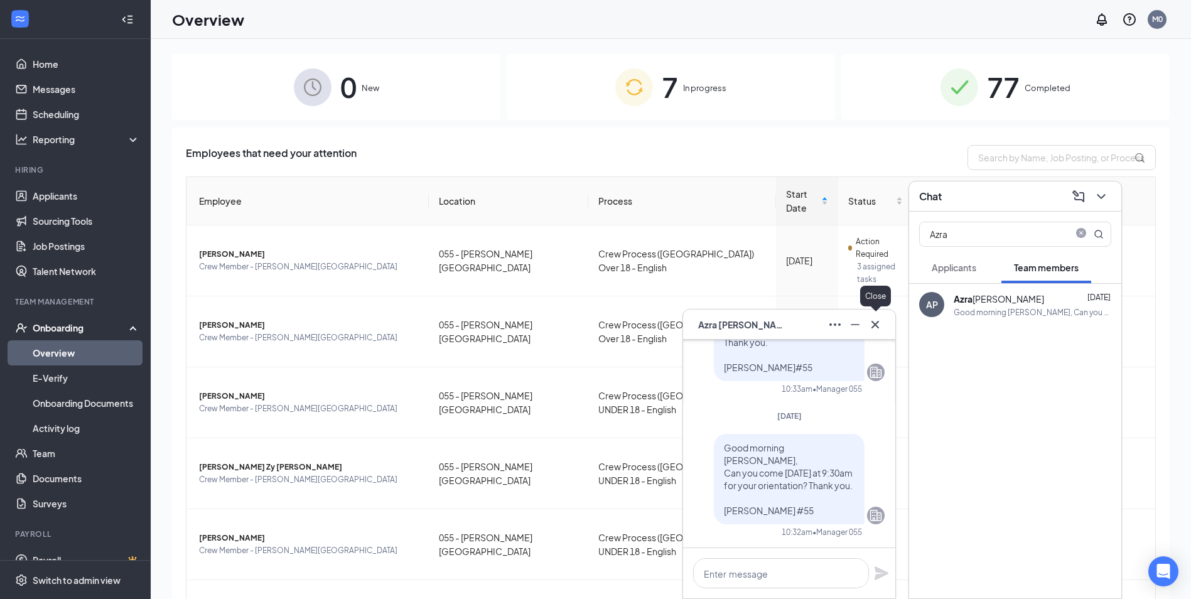
click at [879, 322] on icon "Cross" at bounding box center [875, 324] width 15 height 15
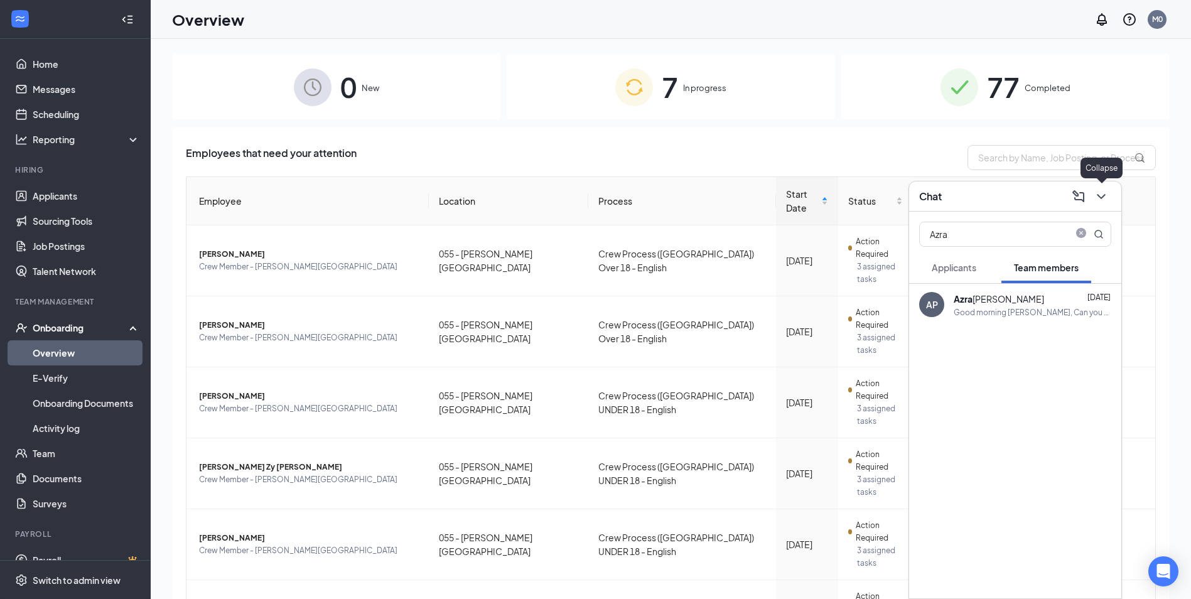
click at [1101, 200] on icon "ChevronDown" at bounding box center [1101, 196] width 15 height 15
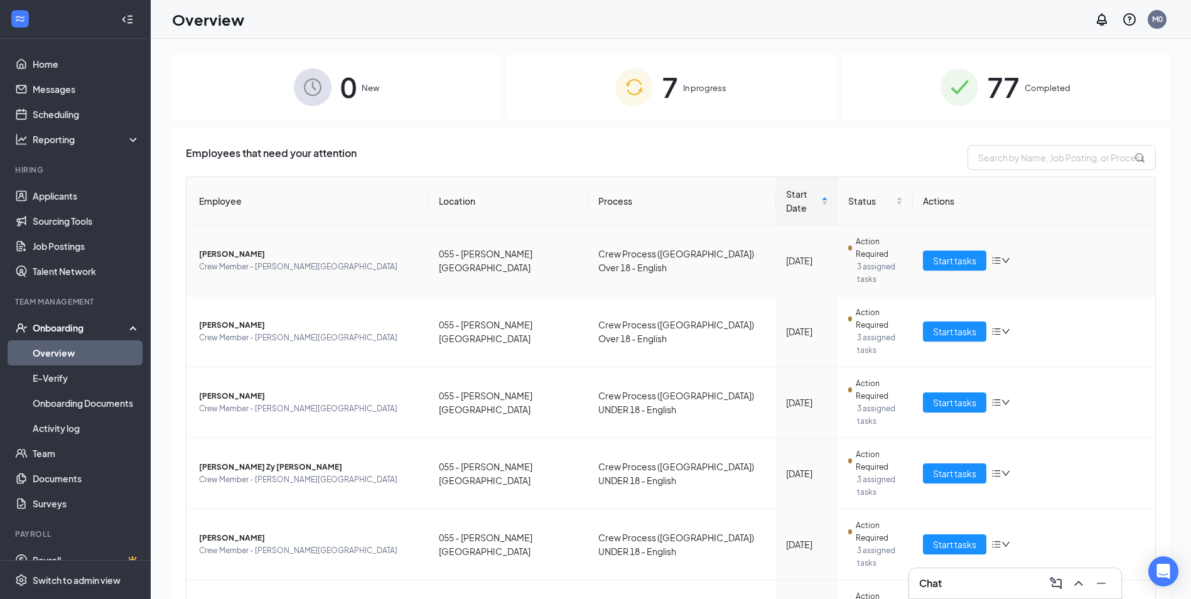
click at [1011, 256] on icon "down" at bounding box center [1006, 260] width 9 height 9
click at [1019, 301] on div "Remove from onboarding" at bounding box center [1053, 295] width 107 height 14
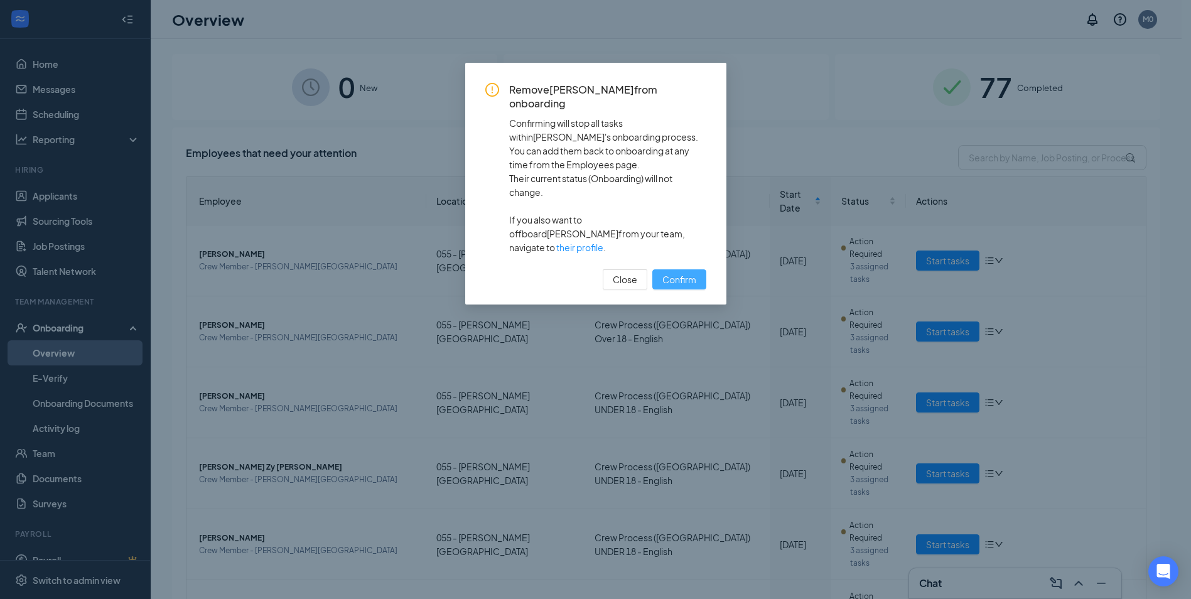
click at [668, 273] on span "Confirm" at bounding box center [680, 280] width 34 height 14
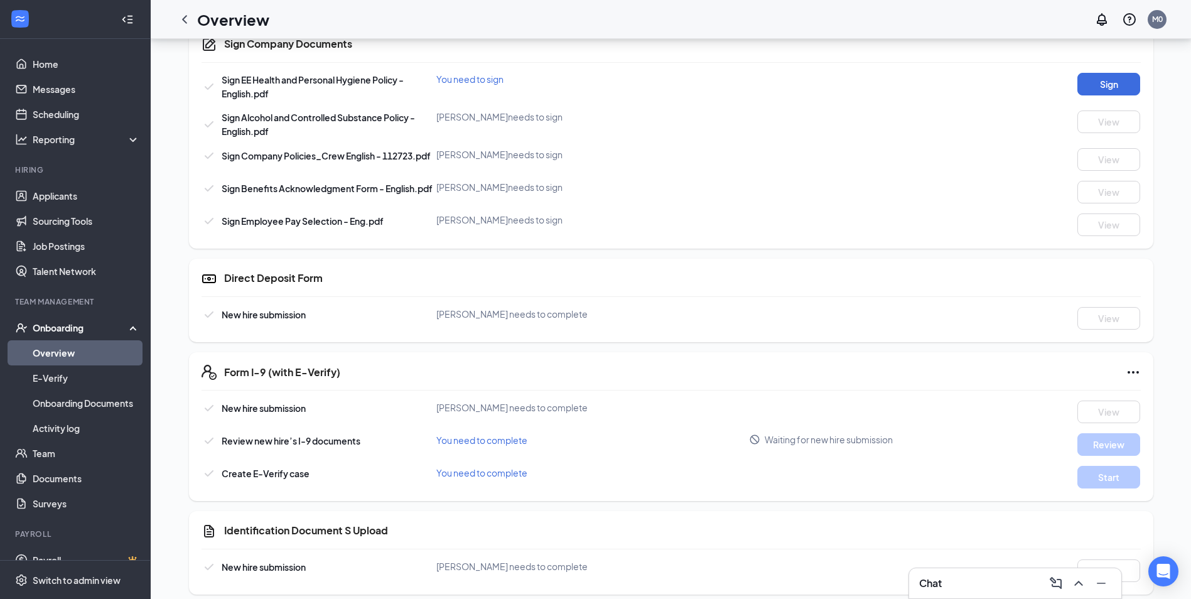
scroll to position [721, 0]
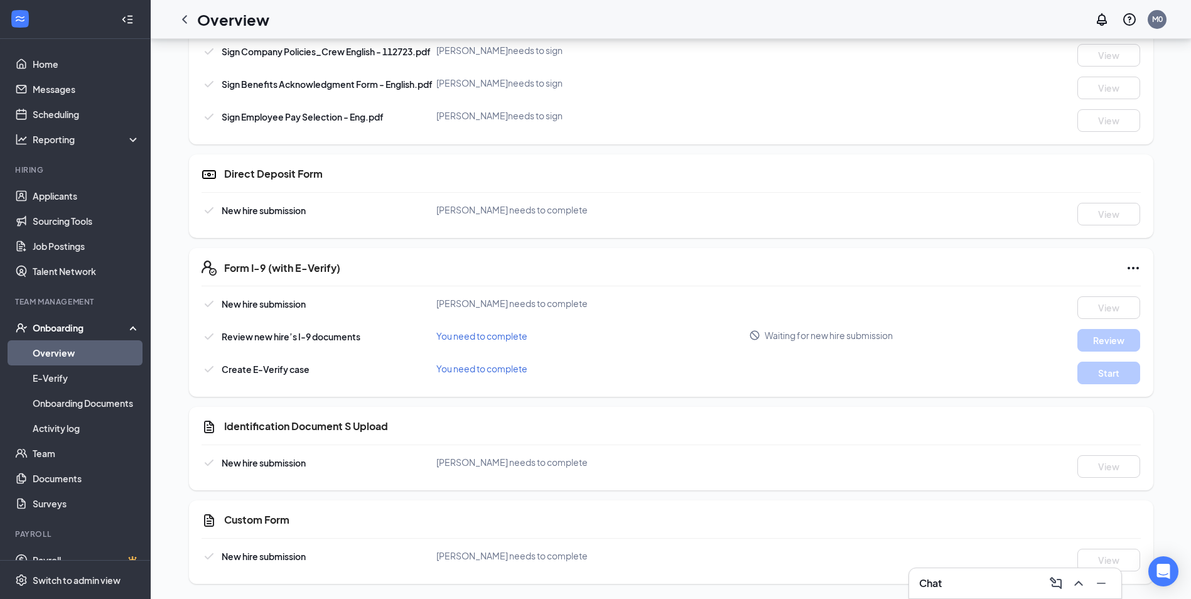
click at [60, 351] on link "Overview" at bounding box center [86, 352] width 107 height 25
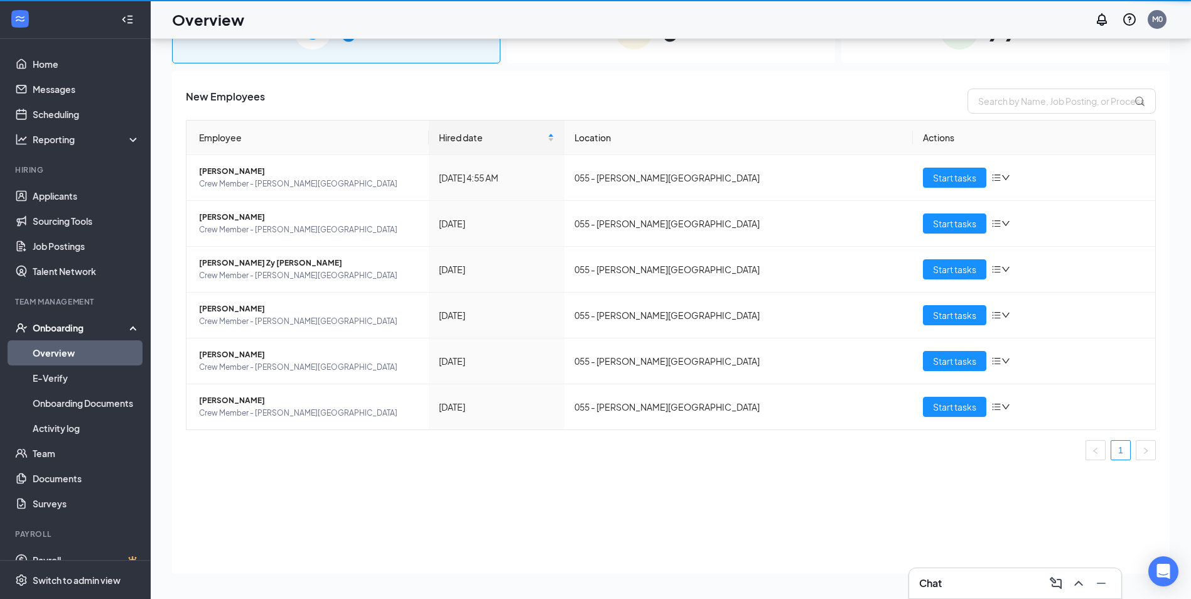
scroll to position [57, 0]
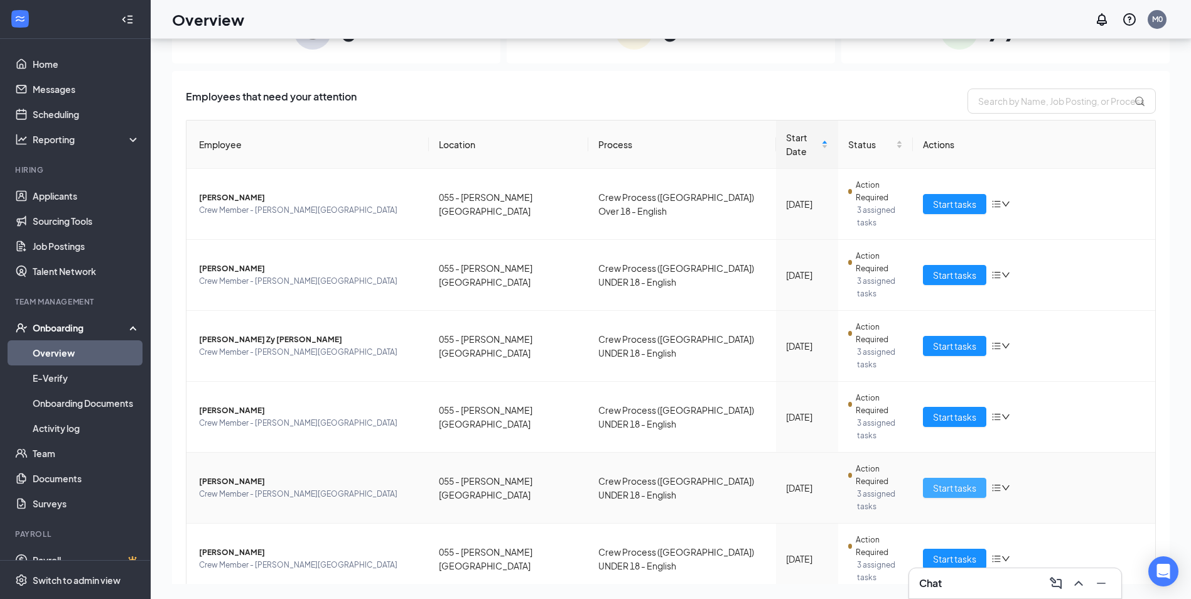
click at [951, 481] on span "Start tasks" at bounding box center [954, 488] width 43 height 14
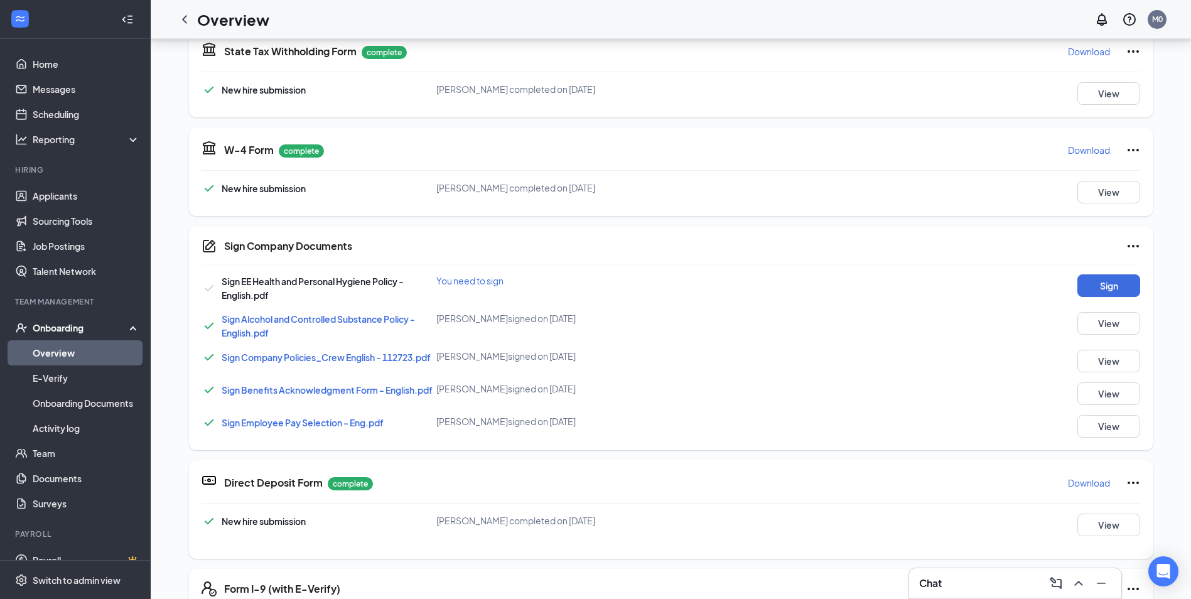
scroll to position [565, 0]
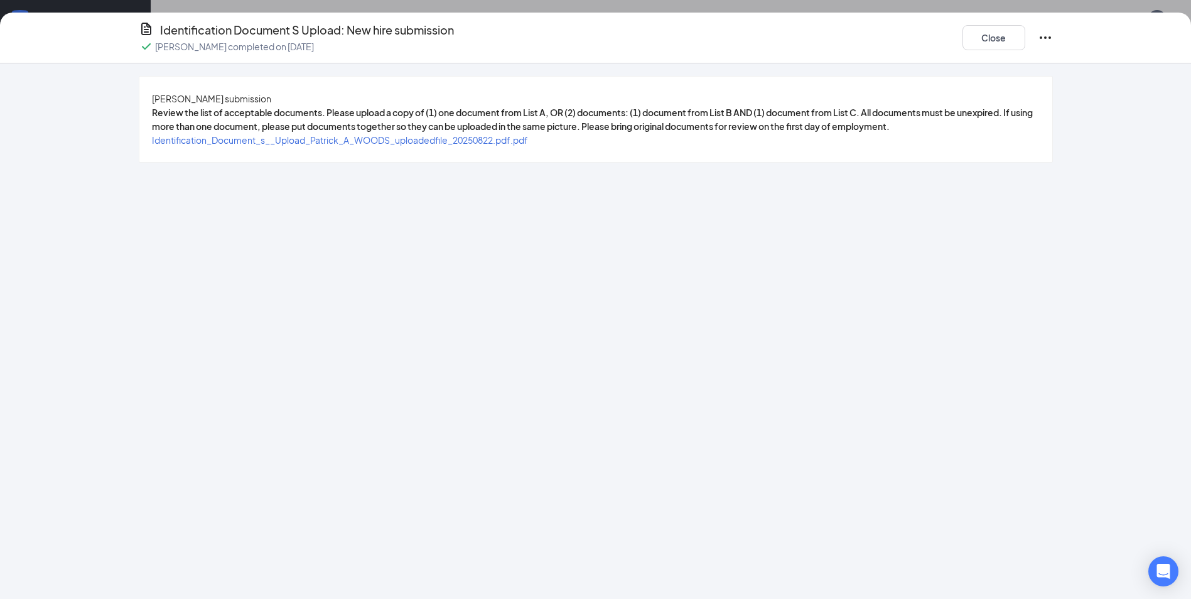
click at [467, 146] on span "Identification_Document_s__Upload_Patrick_A_WOODS_uploadedfile_20250822.pdf.pdf" at bounding box center [340, 139] width 376 height 11
click at [981, 39] on button "Close" at bounding box center [994, 37] width 63 height 25
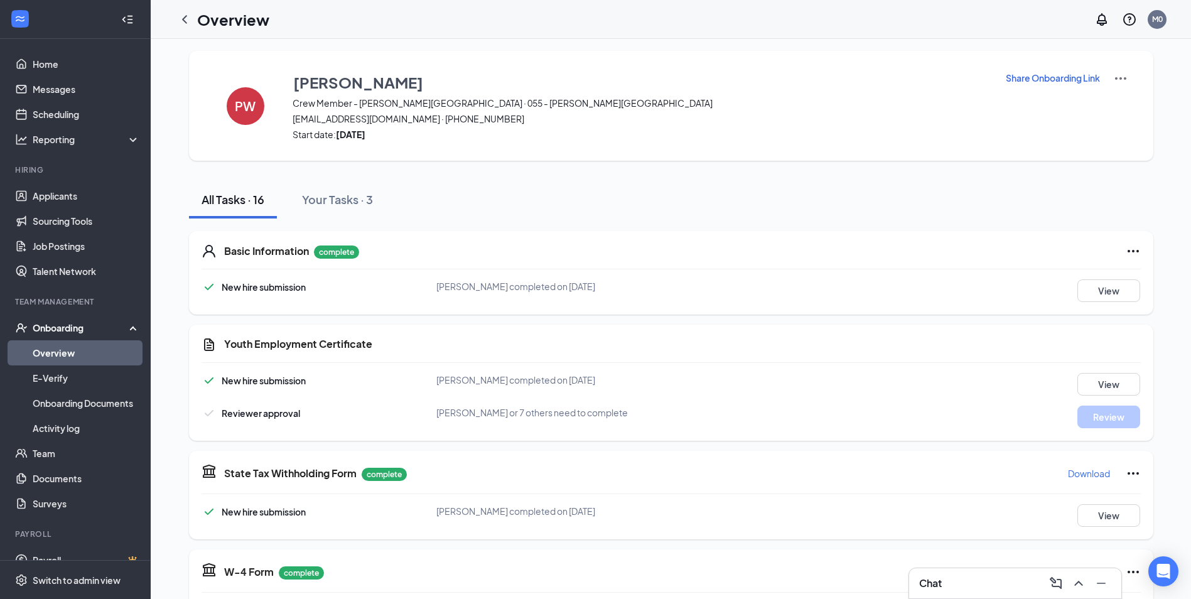
scroll to position [0, 0]
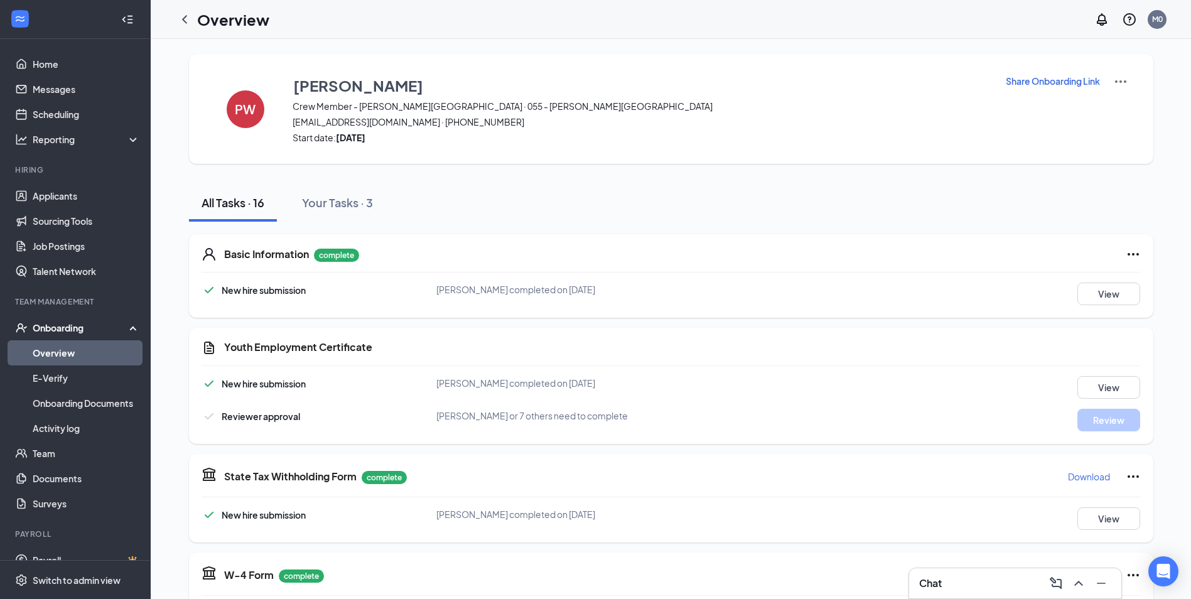
click at [963, 590] on div "Chat" at bounding box center [1016, 583] width 192 height 20
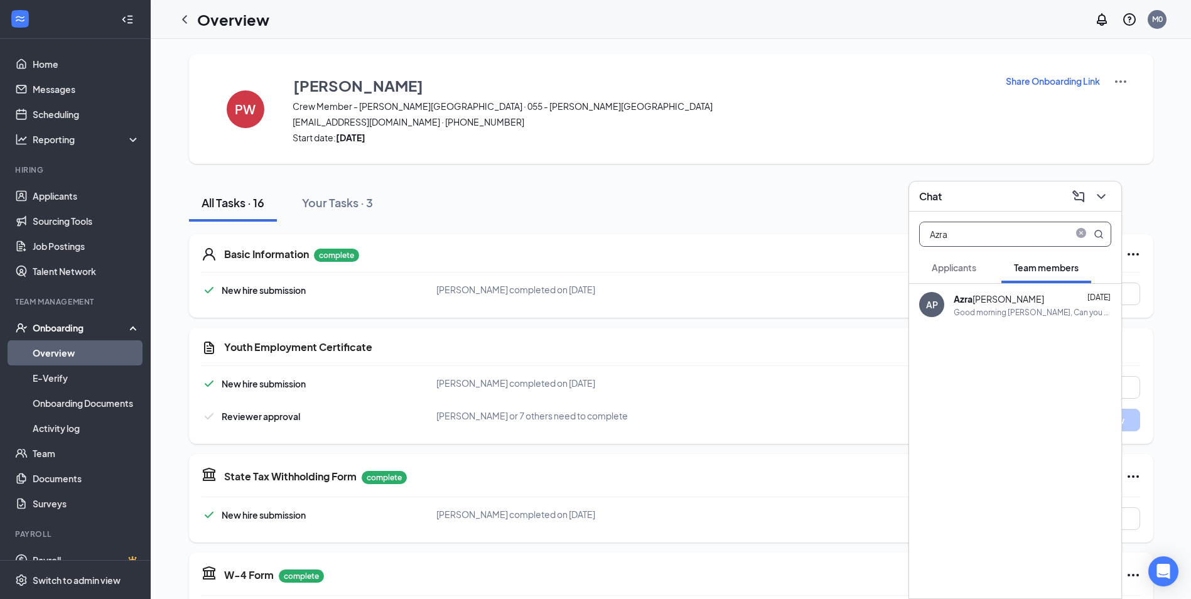
click at [957, 232] on input "Azra" at bounding box center [994, 234] width 149 height 24
type input "A"
type input "patr"
click at [966, 301] on b "Patr" at bounding box center [963, 298] width 18 height 11
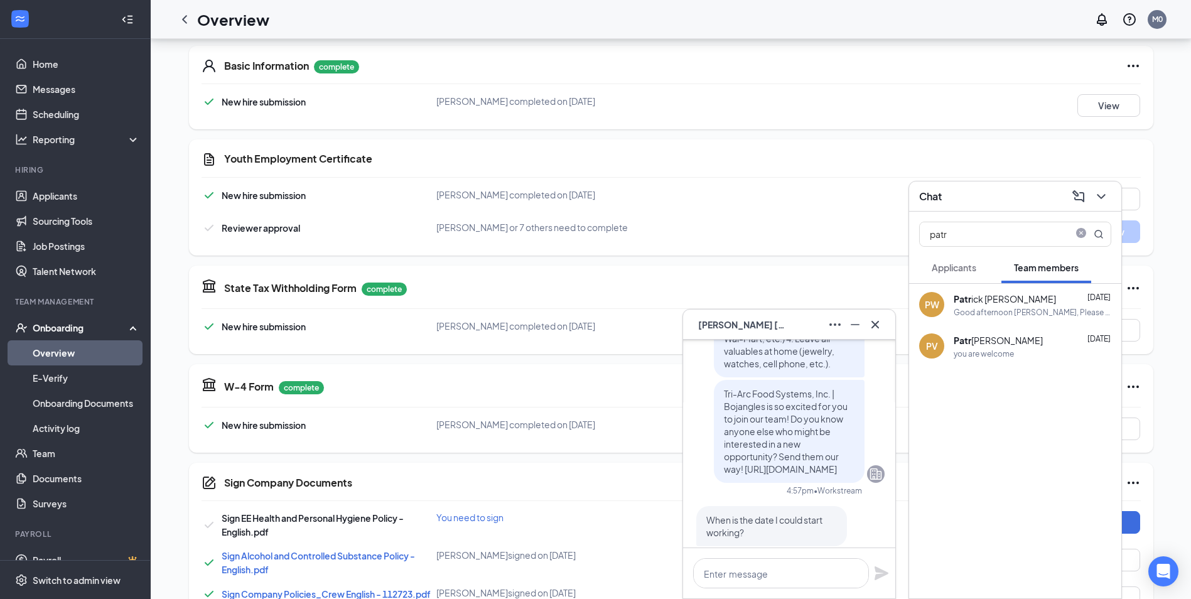
scroll to position [-126, 0]
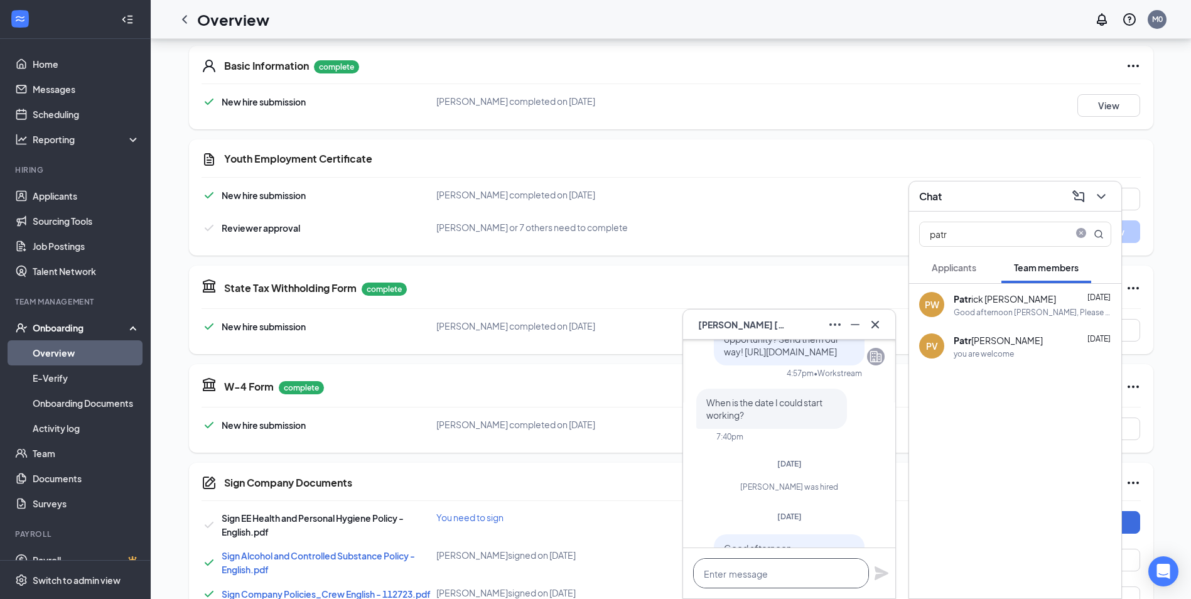
click at [725, 575] on textarea at bounding box center [781, 573] width 176 height 30
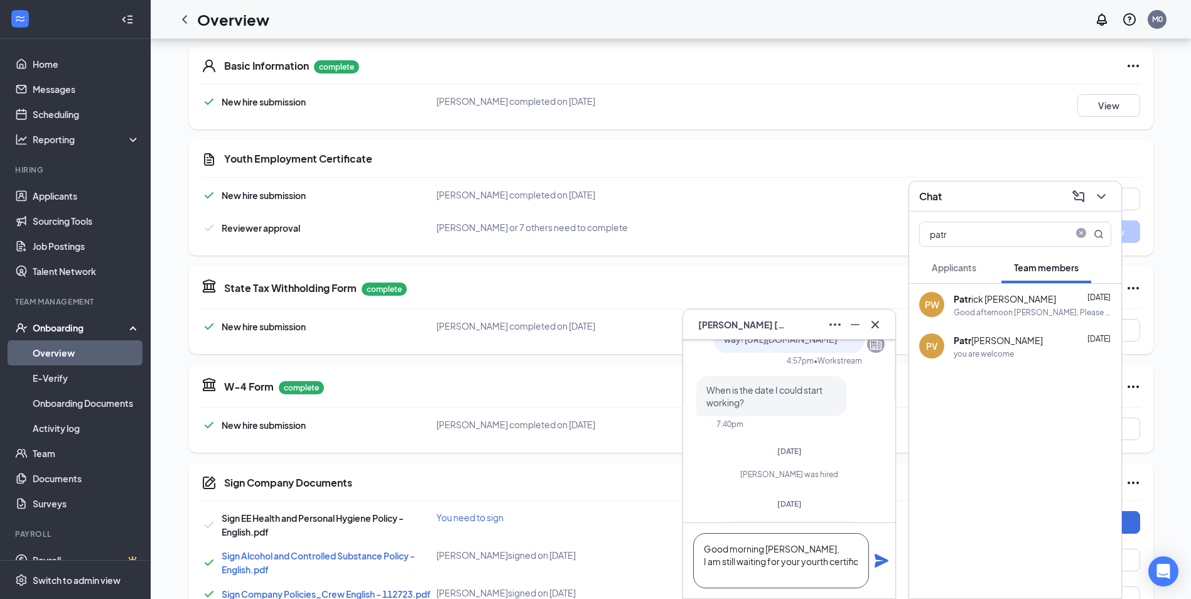
scroll to position [-151, 0]
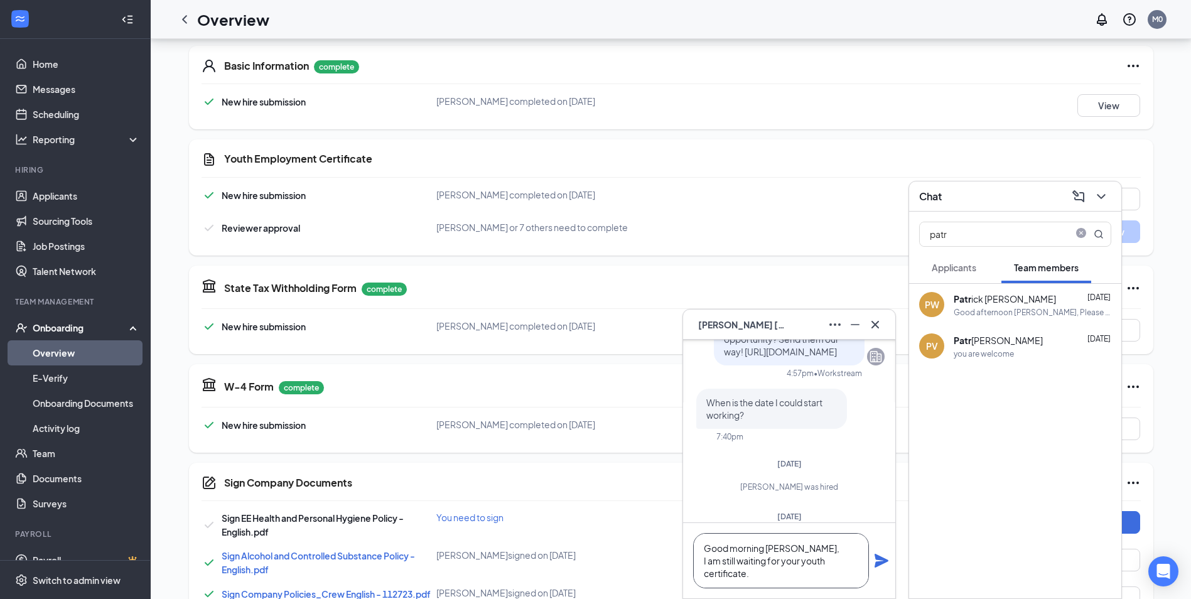
click at [755, 555] on textarea "Good morning [PERSON_NAME], I am still waiting for your youth certificate." at bounding box center [781, 560] width 176 height 55
click at [761, 573] on textarea "Good morning, [PERSON_NAME], I am still waiting for your youth certificate." at bounding box center [781, 560] width 176 height 55
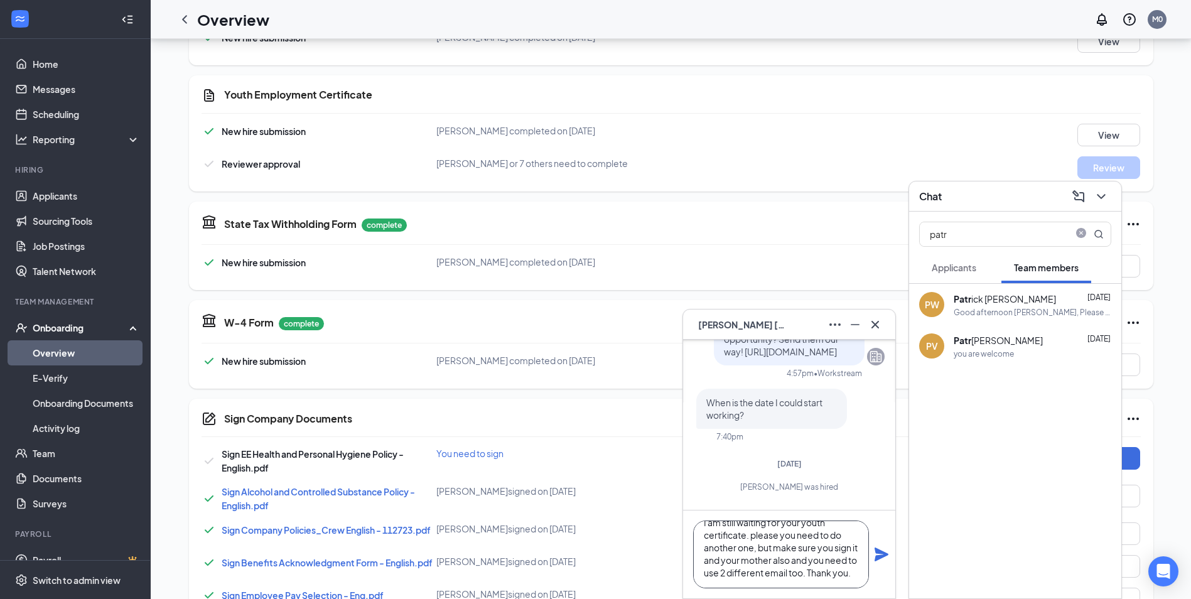
scroll to position [314, 0]
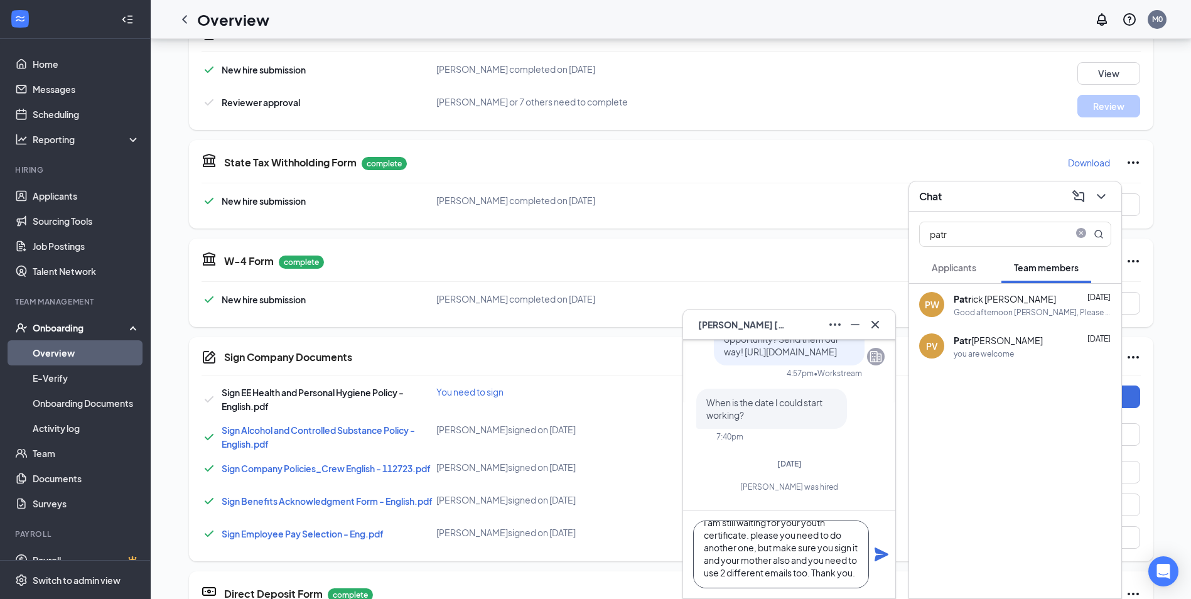
click at [725, 572] on textarea "Good morning, [PERSON_NAME], I am still waiting for your youth certificate. ple…" at bounding box center [781, 555] width 176 height 68
click at [769, 537] on textarea "Good morning, [PERSON_NAME], I am still waiting for your youth certificate. ple…" at bounding box center [781, 555] width 176 height 68
click at [749, 544] on textarea "Good morning [PERSON_NAME], I am still waiting for your youth certificate. plea…" at bounding box center [781, 555] width 176 height 68
click at [752, 574] on textarea "Good morning, [PERSON_NAME], I am still waiting for your youth certificate. ple…" at bounding box center [781, 555] width 176 height 68
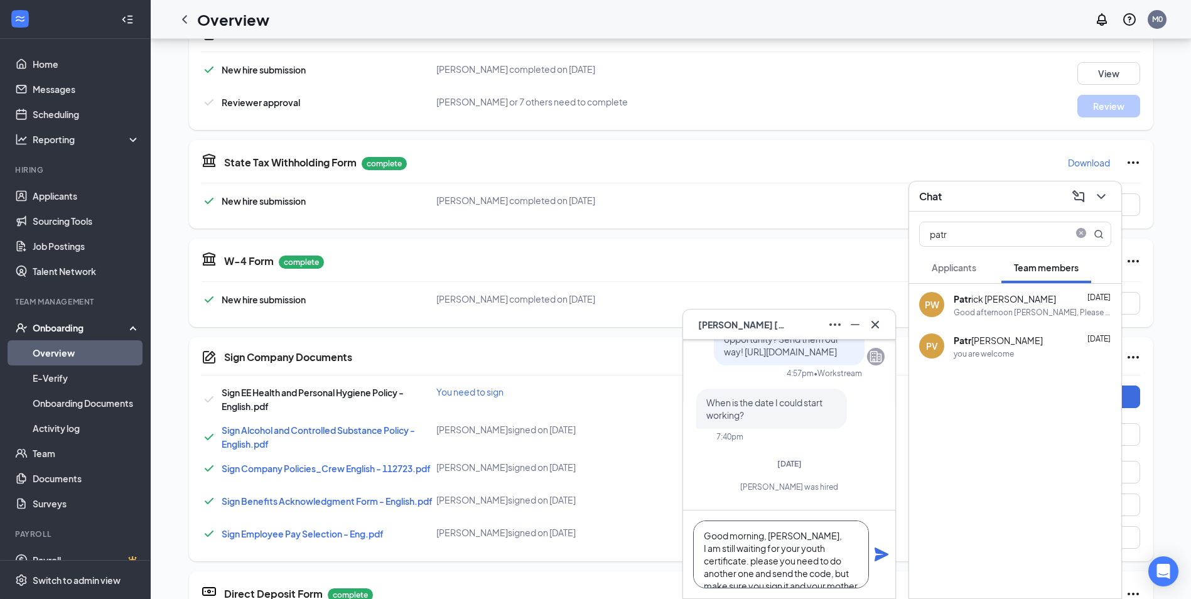
scroll to position [63, 0]
click at [776, 536] on textarea "Good morning, [PERSON_NAME], I am still waiting for your youth certificate. ple…" at bounding box center [781, 555] width 176 height 68
click at [784, 549] on textarea "Good morning, [PERSON_NAME], I am still waiting for your youth certificate. ple…" at bounding box center [781, 555] width 176 height 68
type textarea "Good morning, [PERSON_NAME], I am still waiting for your youth certificate. ple…"
click at [874, 551] on div "Good morning, [PERSON_NAME], I am still waiting for your youth certificate. ple…" at bounding box center [789, 555] width 212 height 88
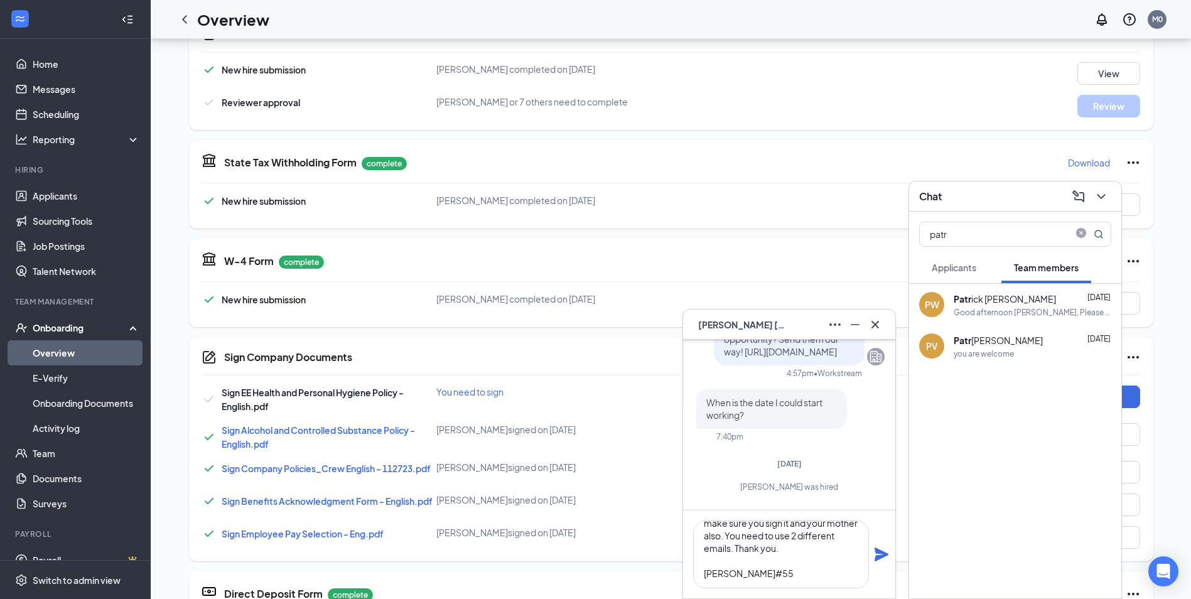
click at [876, 551] on icon "Plane" at bounding box center [882, 555] width 14 height 14
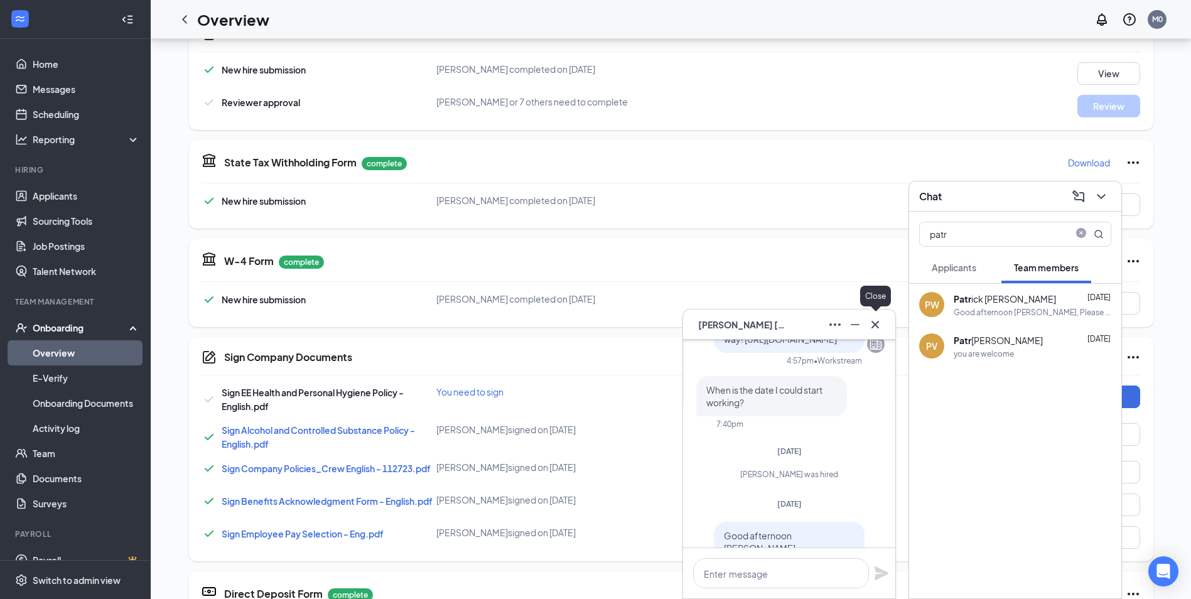
click at [876, 328] on icon "Cross" at bounding box center [875, 324] width 15 height 15
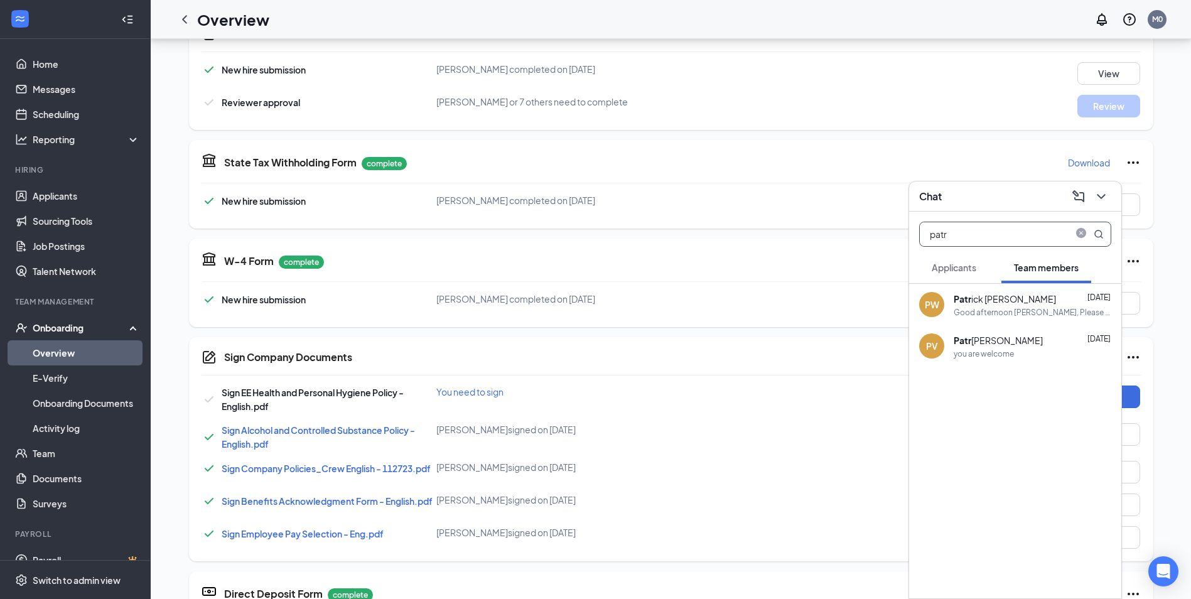
click at [974, 236] on input "patr" at bounding box center [994, 234] width 149 height 24
type input "p"
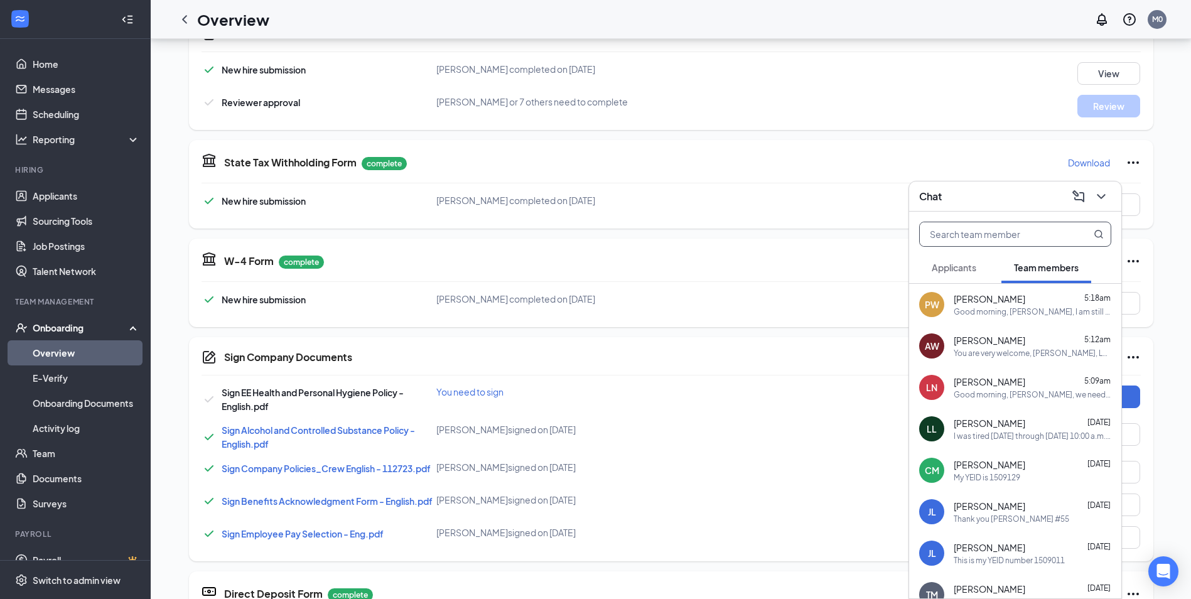
click at [1002, 422] on div "[PERSON_NAME] [DATE]" at bounding box center [1033, 423] width 158 height 13
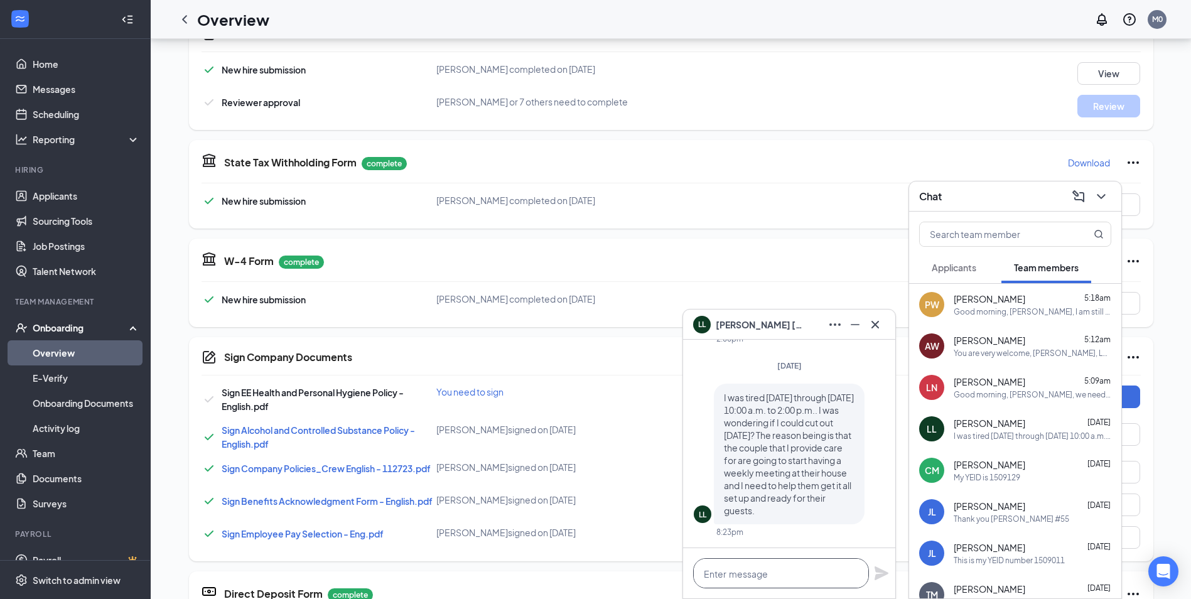
click at [741, 576] on textarea at bounding box center [781, 573] width 176 height 30
type textarea "O"
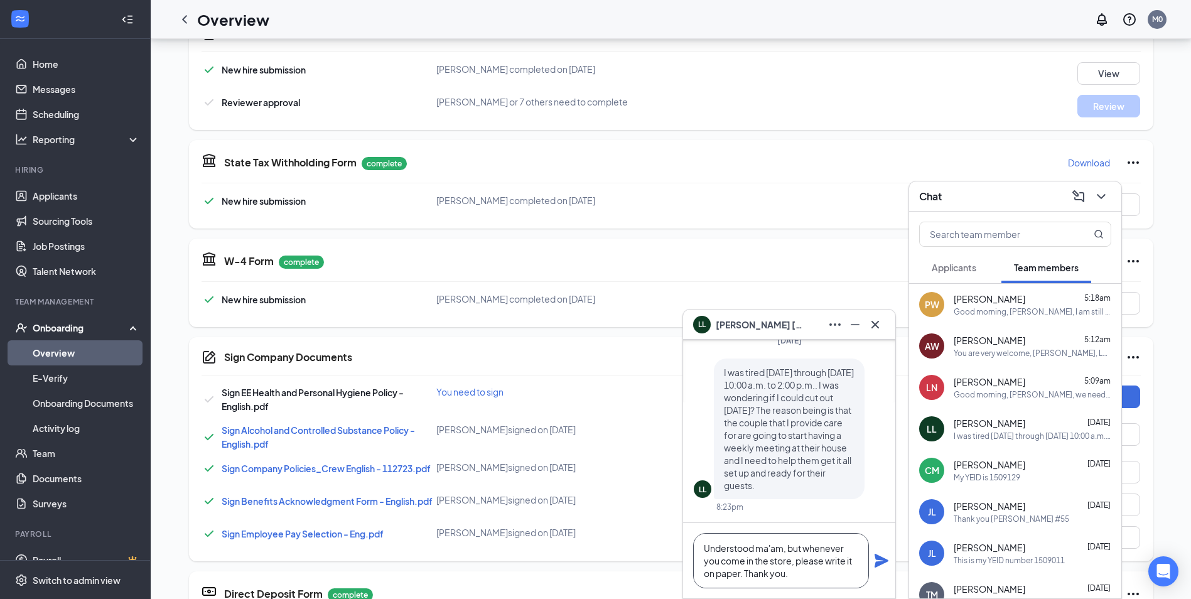
click at [793, 579] on textarea "Understood ma'am, but whenever you come in the store, please write it on paper.…" at bounding box center [781, 560] width 176 height 55
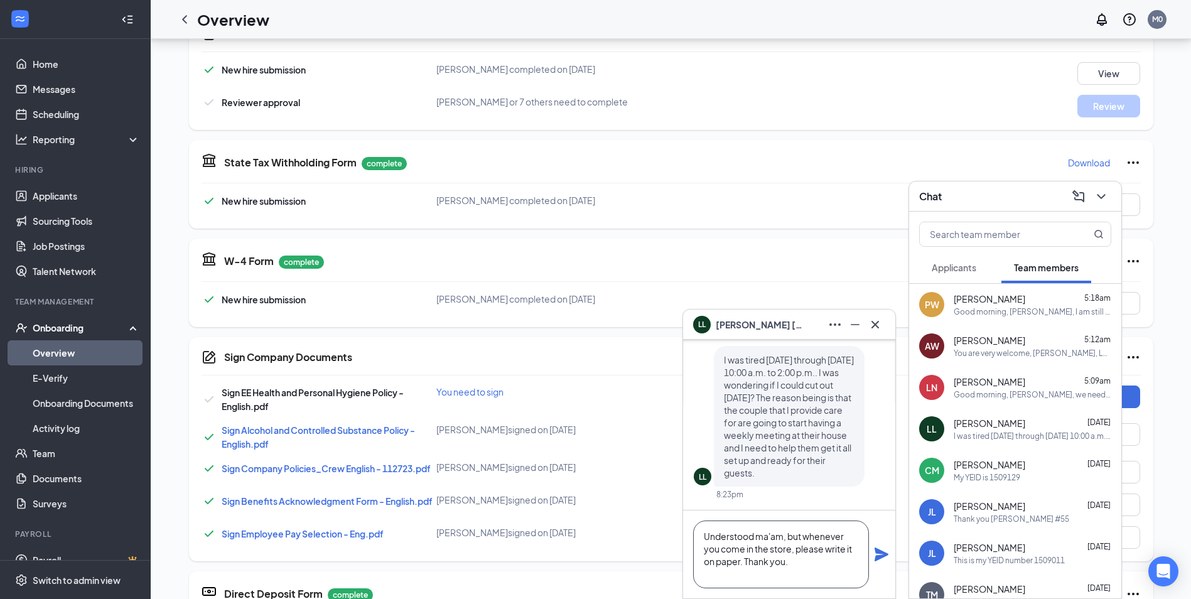
scroll to position [26, 0]
type textarea "Understood ma'am, but whenever you come in the store, please write it on paper.…"
click at [873, 551] on div "Understood ma'am, but whenever you come in the store, please write it on paper.…" at bounding box center [789, 555] width 212 height 88
click at [877, 556] on icon "Plane" at bounding box center [882, 555] width 14 height 14
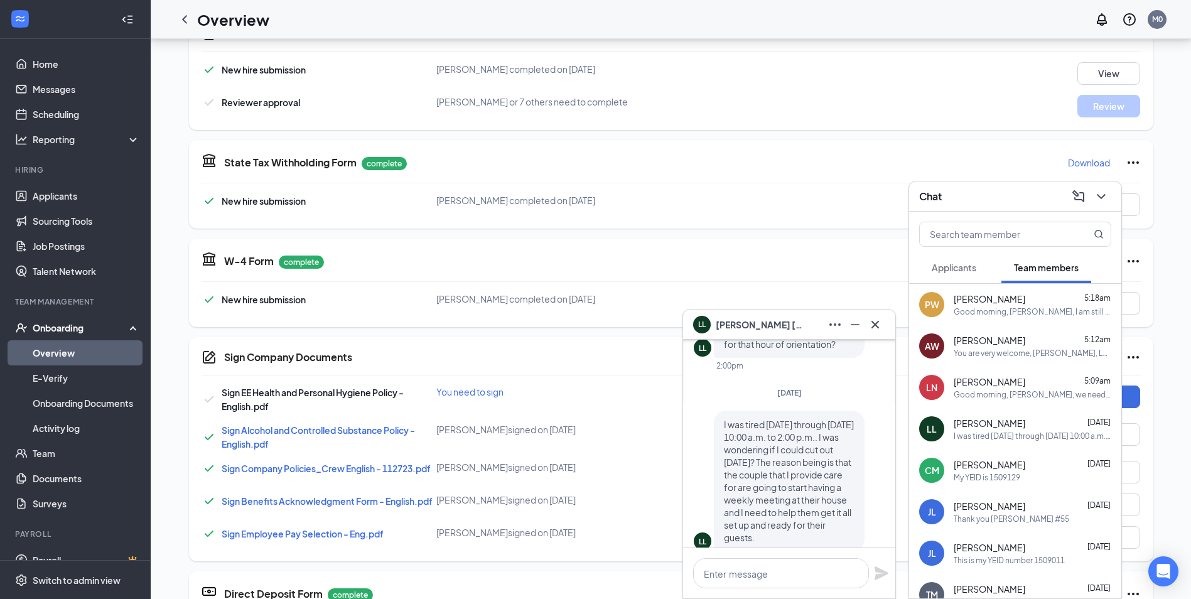
scroll to position [-188, 0]
click at [746, 578] on textarea at bounding box center [781, 573] width 176 height 30
type textarea "I"
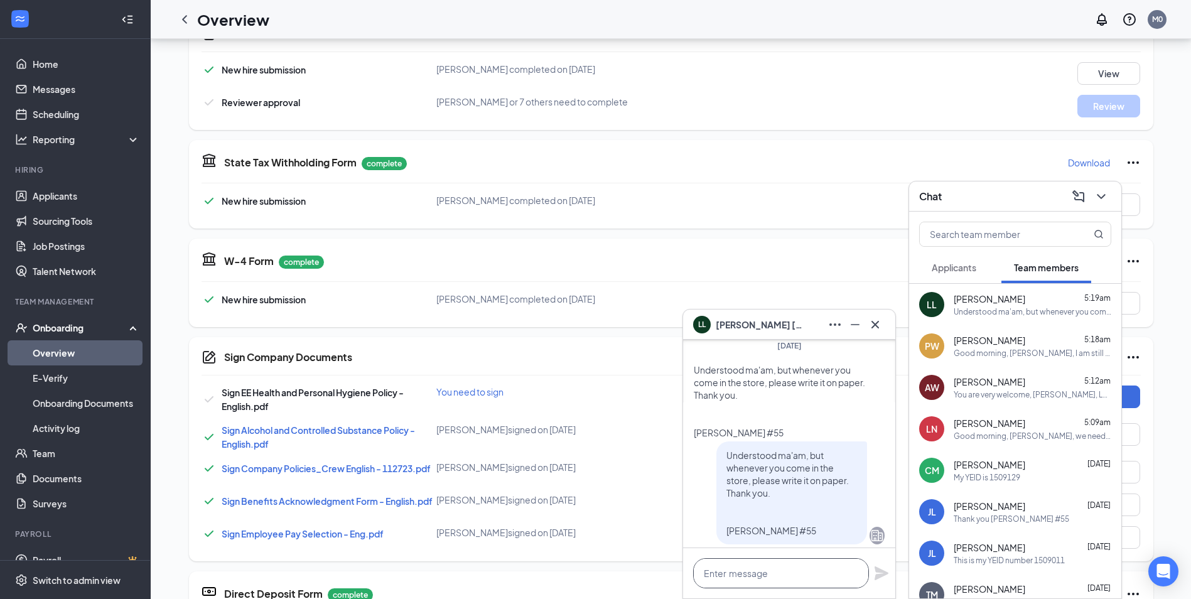
scroll to position [0, 0]
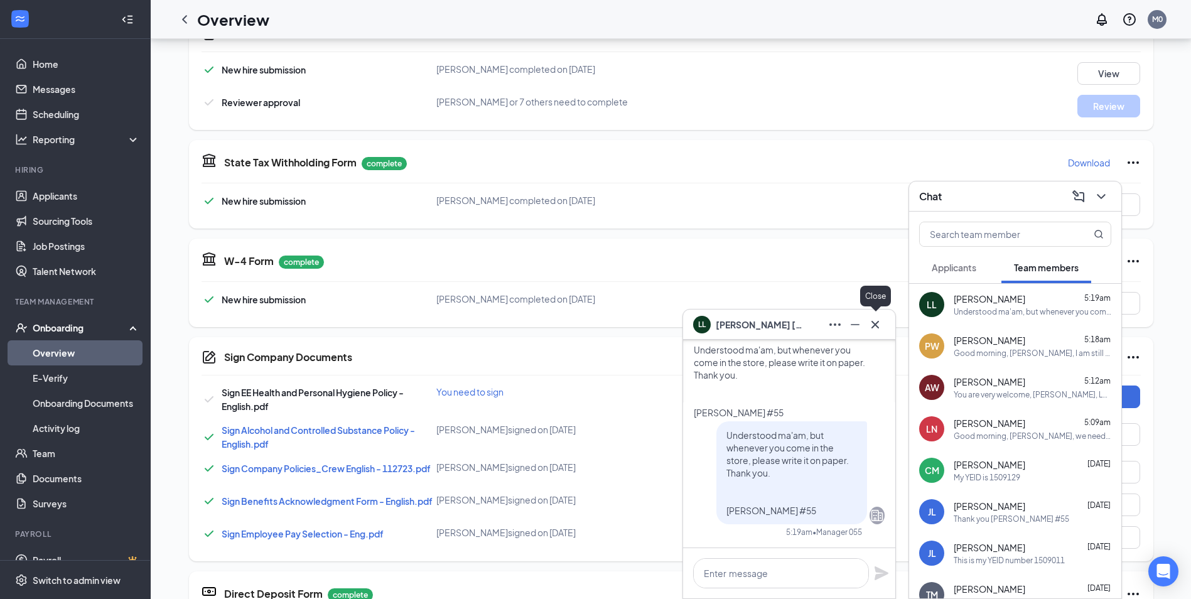
click at [874, 328] on icon "Cross" at bounding box center [875, 324] width 15 height 15
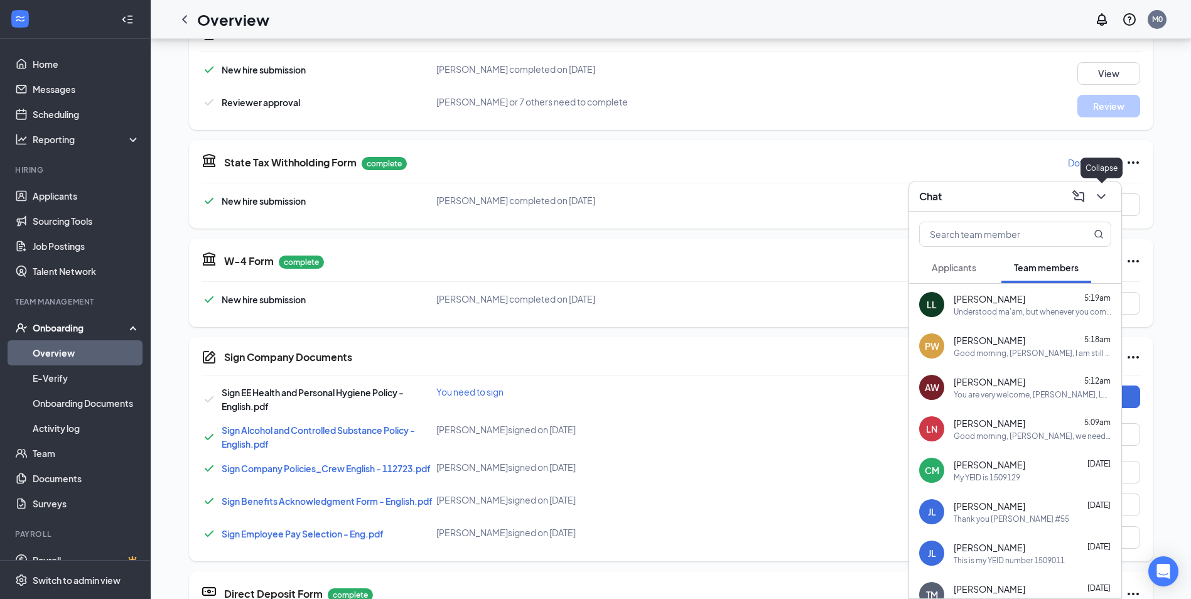
click at [1104, 195] on icon "ChevronDown" at bounding box center [1101, 196] width 8 height 5
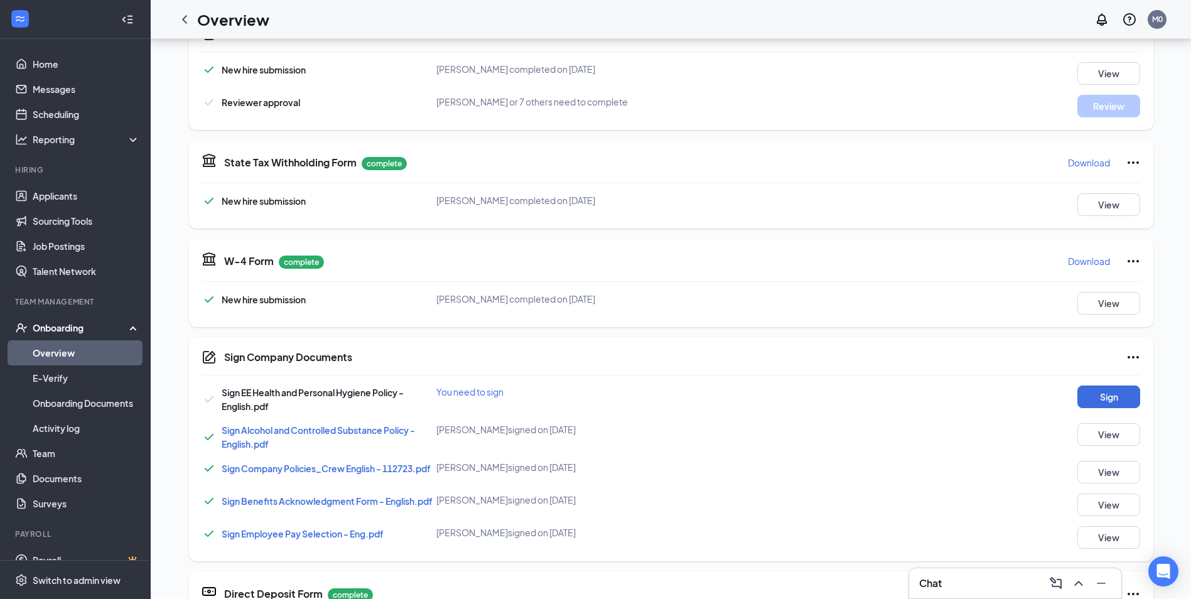
click at [65, 348] on link "Overview" at bounding box center [86, 352] width 107 height 25
